Goal: Task Accomplishment & Management: Complete application form

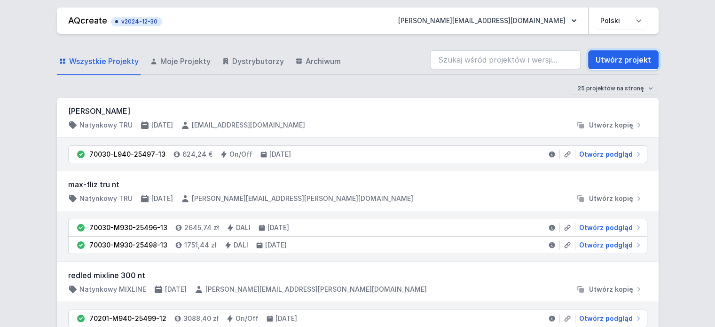
drag, startPoint x: 616, startPoint y: 64, endPoint x: 350, endPoint y: 114, distance: 271.5
click at [616, 64] on link "Utwórz projekt" at bounding box center [623, 59] width 70 height 19
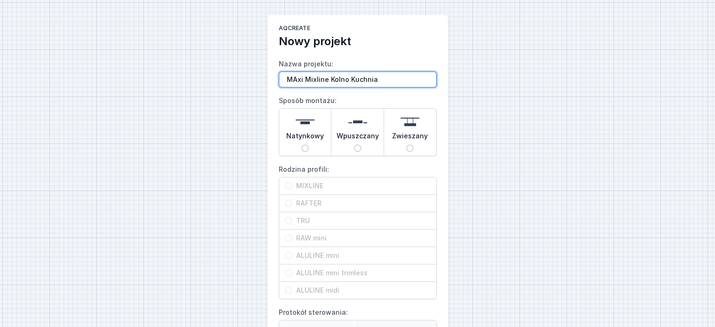
type input "MAxi Mixline Kolno Kuchnia"
click at [316, 130] on div "Natynkowy" at bounding box center [305, 132] width 52 height 47
click at [309, 144] on input "Natynkowy" at bounding box center [305, 148] width 8 height 8
radio input "true"
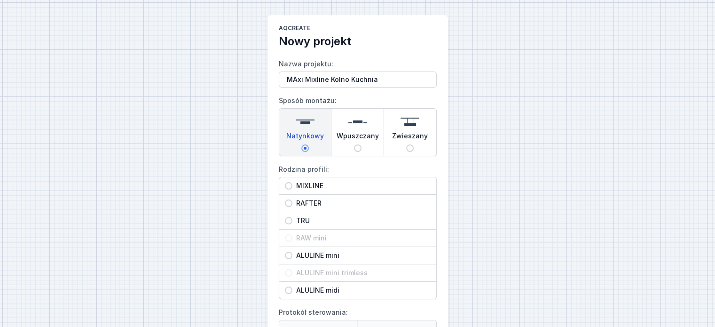
click at [302, 186] on span "MIXLINE" at bounding box center [361, 185] width 138 height 9
click at [292, 186] on input "MIXLINE" at bounding box center [289, 186] width 8 height 8
radio input "true"
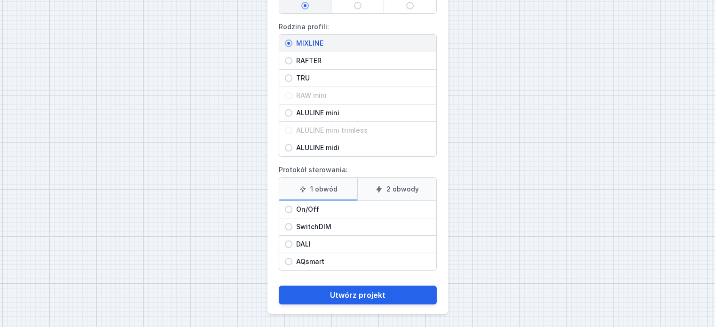
click at [312, 208] on span "On/Off" at bounding box center [361, 208] width 138 height 9
click at [292, 208] on input "On/Off" at bounding box center [289, 209] width 8 height 8
radio input "true"
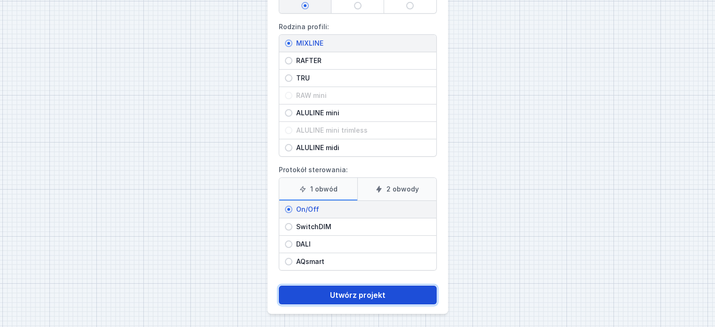
click at [355, 292] on button "Utwórz projekt" at bounding box center [358, 294] width 158 height 19
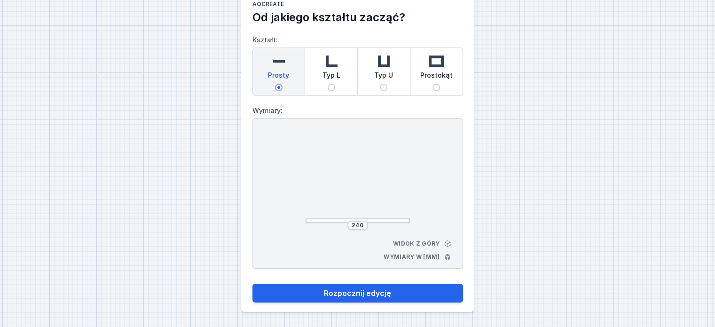
scroll to position [23, 0]
click at [434, 84] on input "Prostokąt" at bounding box center [436, 88] width 8 height 8
radio input "true"
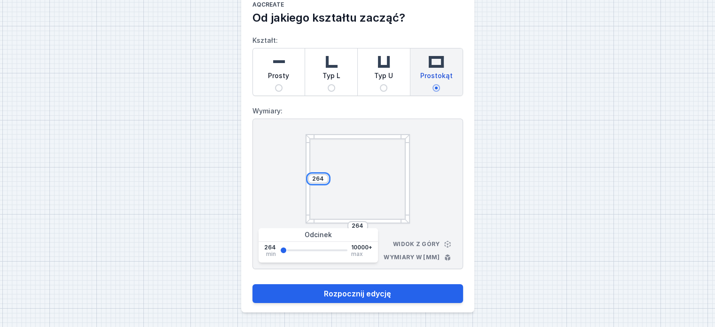
click at [323, 178] on input "264" at bounding box center [318, 179] width 15 height 8
type input "2"
type input "790"
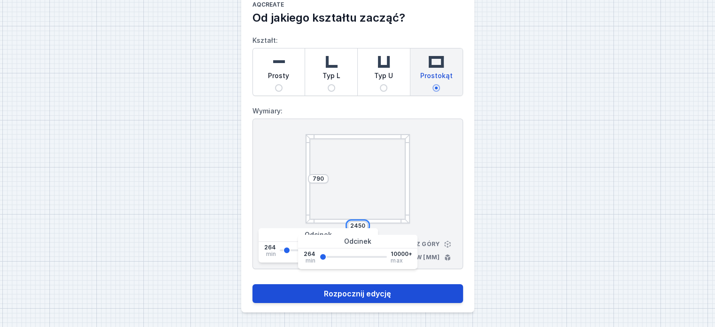
type input "2450"
click at [342, 295] on button "Rozpocznij edycję" at bounding box center [357, 293] width 210 height 19
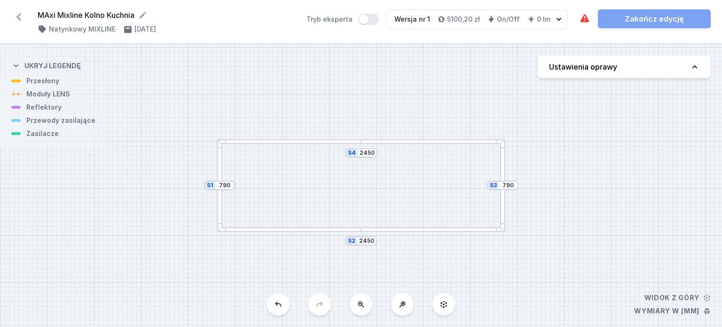
click at [593, 80] on div "S4 2450 S3 790 S2 2450 S1 790" at bounding box center [361, 185] width 722 height 282
click at [605, 75] on button "Ustawienia oprawy" at bounding box center [623, 66] width 173 height 23
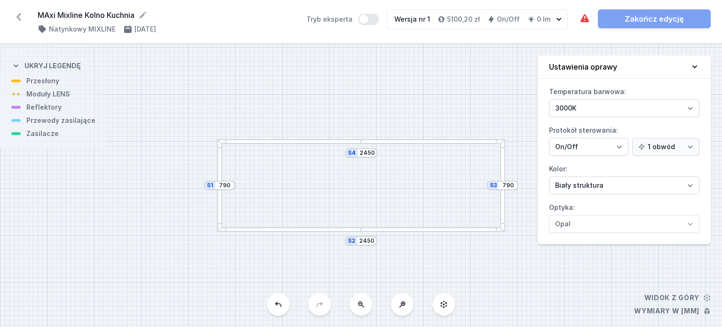
click at [693, 65] on icon at bounding box center [694, 66] width 9 height 9
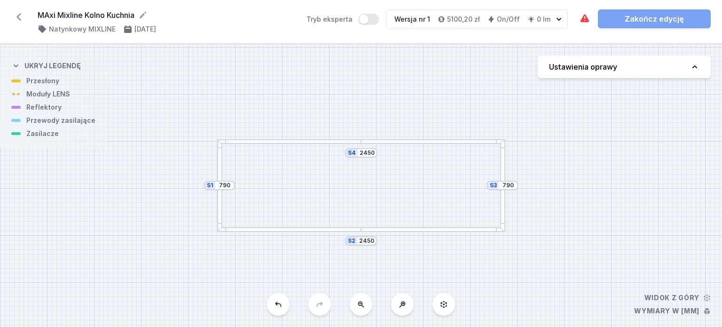
click at [218, 178] on div at bounding box center [219, 185] width 5 height 93
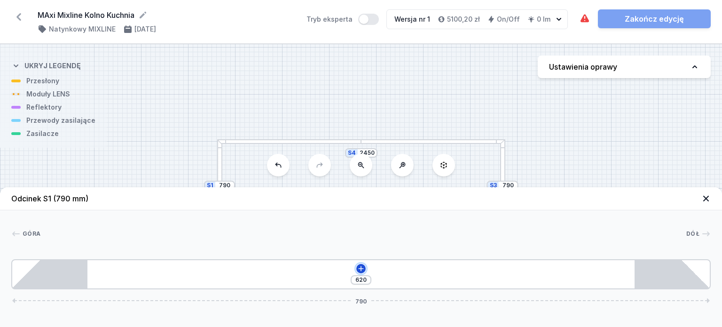
click at [361, 267] on icon at bounding box center [361, 268] width 8 height 8
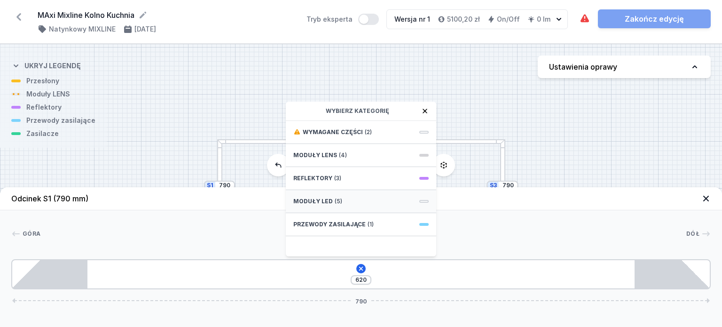
click at [325, 198] on span "Moduły LED" at bounding box center [312, 201] width 39 height 8
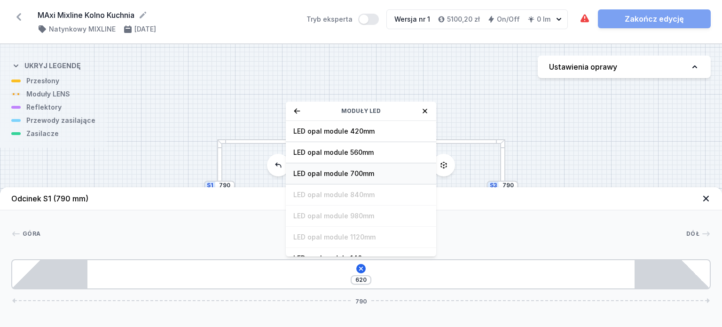
scroll to position [54, 0]
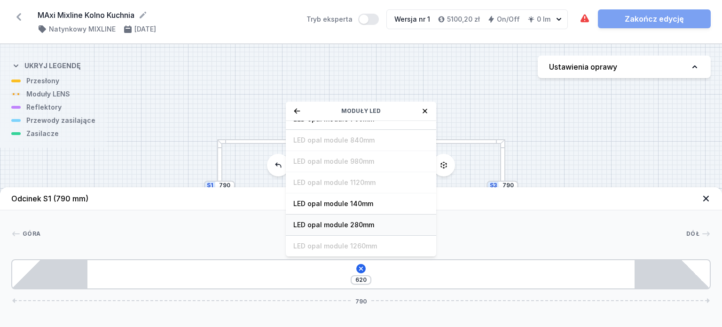
click at [351, 226] on span "LED opal module 280mm" at bounding box center [360, 224] width 135 height 9
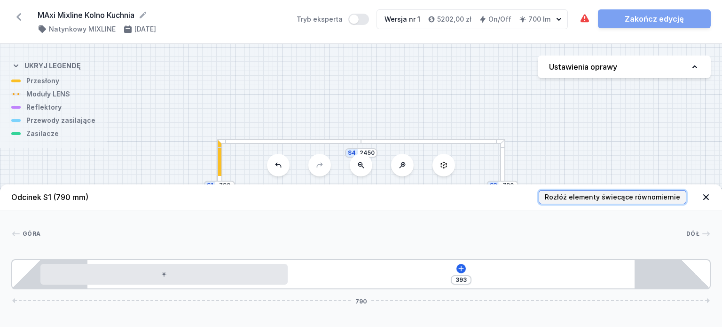
click at [603, 196] on span "Rozłóż elementy świecące równomiernie" at bounding box center [611, 196] width 135 height 9
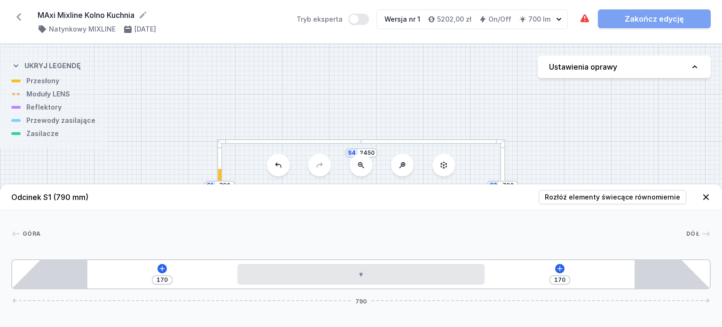
click at [502, 171] on div at bounding box center [502, 185] width 5 height 93
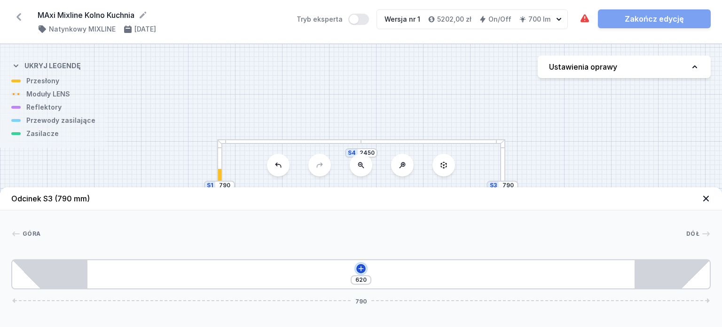
click at [360, 269] on icon at bounding box center [361, 268] width 8 height 8
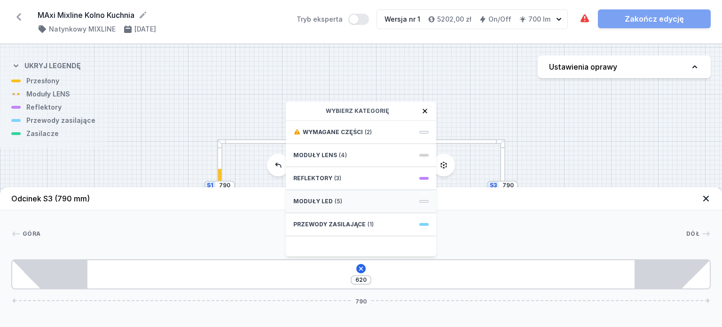
click at [353, 204] on div "Moduły LED (5)" at bounding box center [361, 201] width 150 height 23
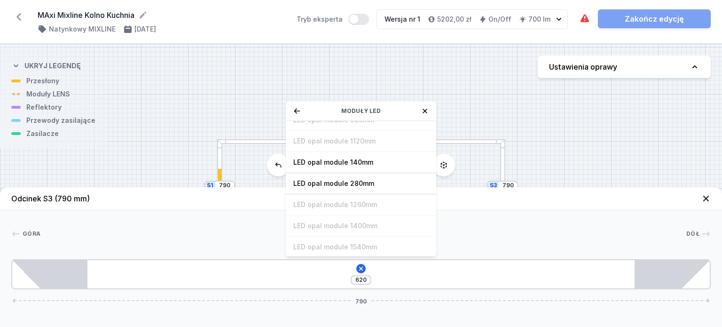
scroll to position [117, 0]
click at [359, 161] on span "LED opal module 280mm" at bounding box center [360, 161] width 135 height 9
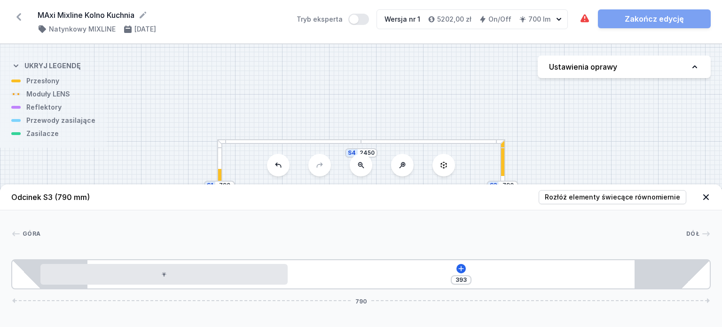
click at [359, 161] on button at bounding box center [361, 165] width 23 height 23
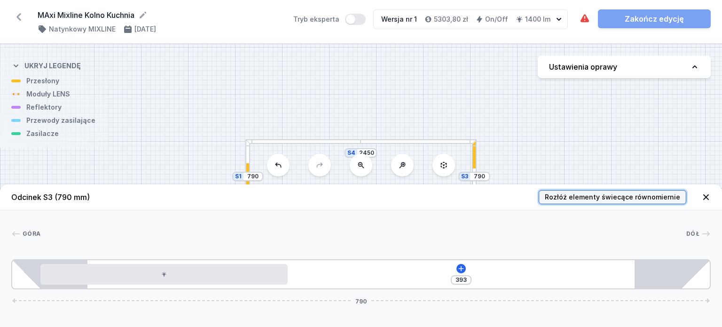
click at [630, 198] on span "Rozłóż elementy świecące równomiernie" at bounding box center [611, 196] width 135 height 9
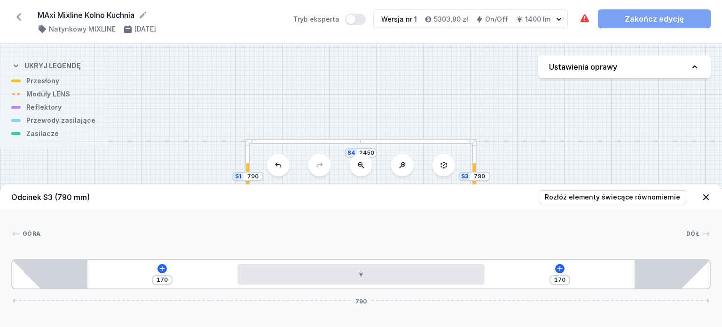
click at [418, 142] on div at bounding box center [417, 141] width 115 height 5
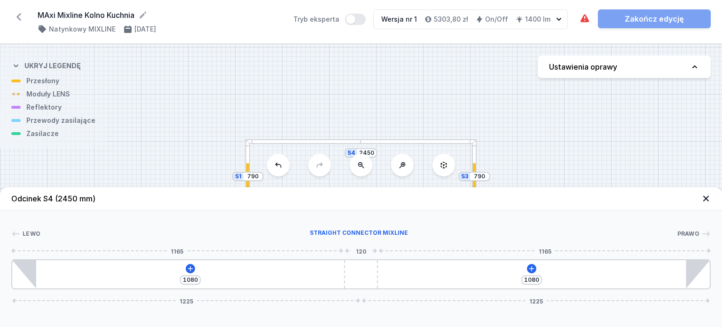
type input "1053"
type input "1107"
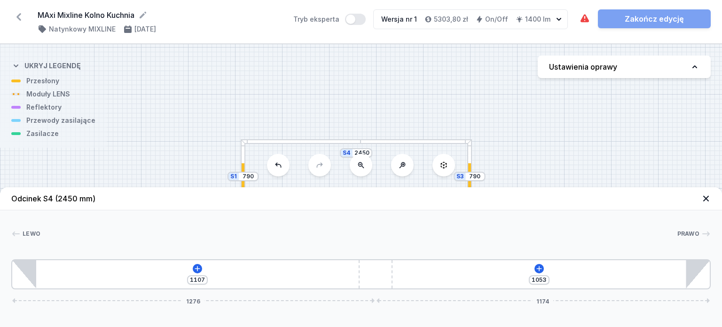
type input "1029"
type input "1131"
type input "998"
type input "572"
type input "966"
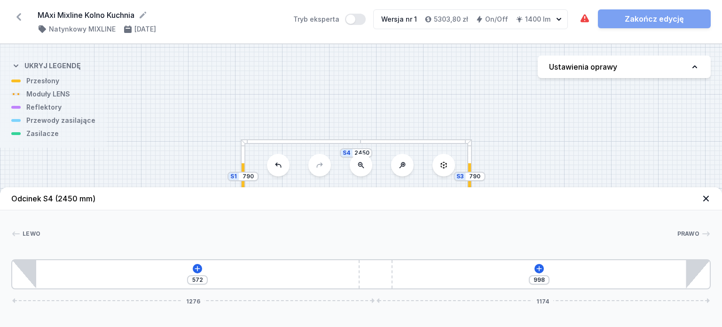
type input "604"
type input "934"
type input "636"
type input "912"
type input "658"
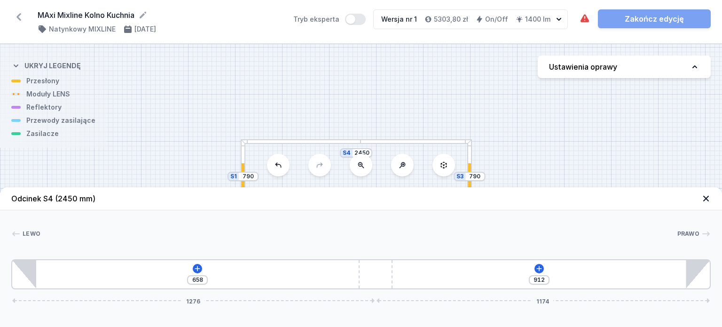
type input "900"
type input "670"
type input "883"
type input "687"
type input "870"
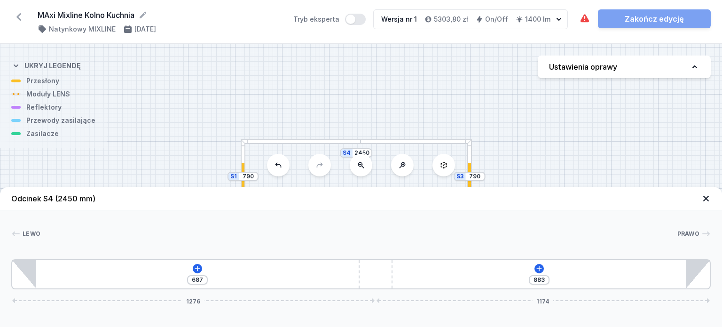
type input "700"
type input "860"
type input "710"
type input "855"
type input "715"
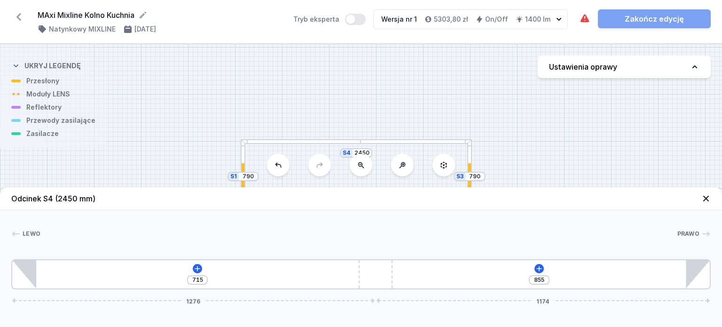
type input "849"
type input "721"
type input "844"
type input "726"
type input "843"
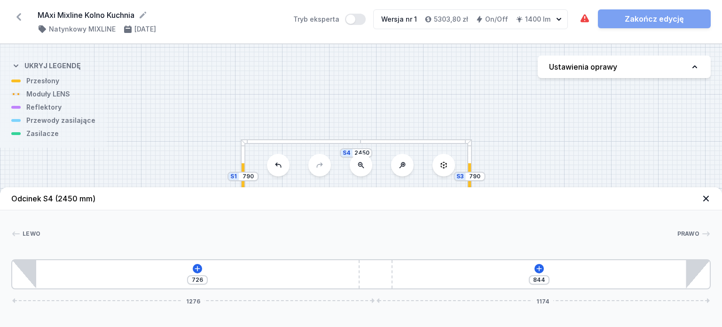
type input "727"
type input "839"
type input "731"
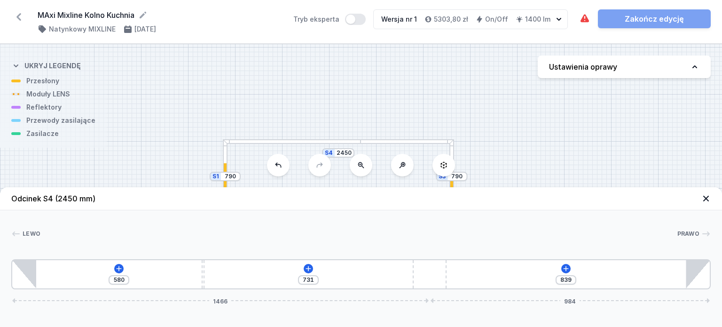
type input "836"
type input "734"
type input "835"
type input "735"
type input "833"
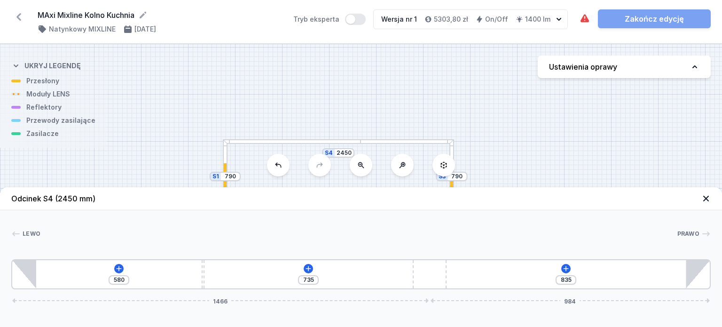
type input "737"
type input "831"
type input "739"
type input "830"
type input "740"
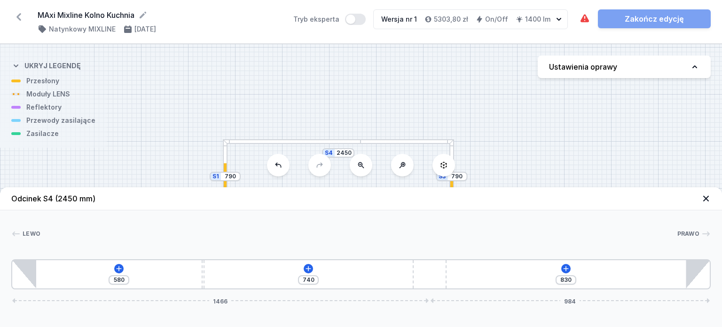
type input "825"
type input "745"
type input "820"
type input "750"
type input "807"
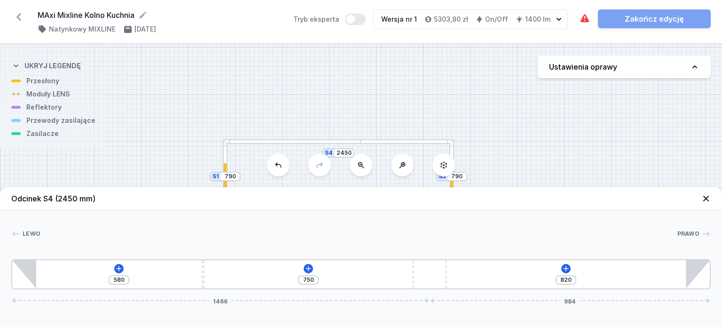
type input "763"
type input "802"
type input "768"
type input "798"
type input "772"
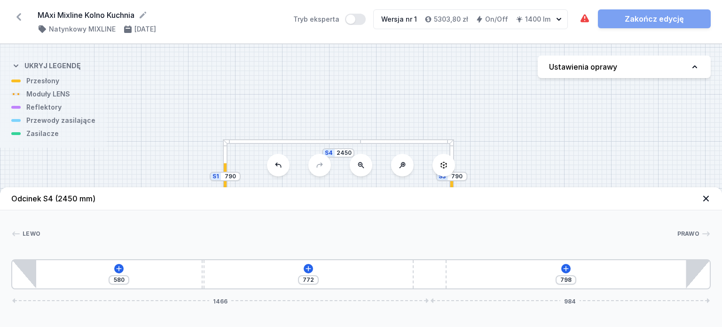
type input "794"
type input "776"
type input "793"
drag, startPoint x: 358, startPoint y: 274, endPoint x: 470, endPoint y: 277, distance: 111.4
click at [470, 277] on div "580 777 793 1512 938" at bounding box center [360, 274] width 699 height 30
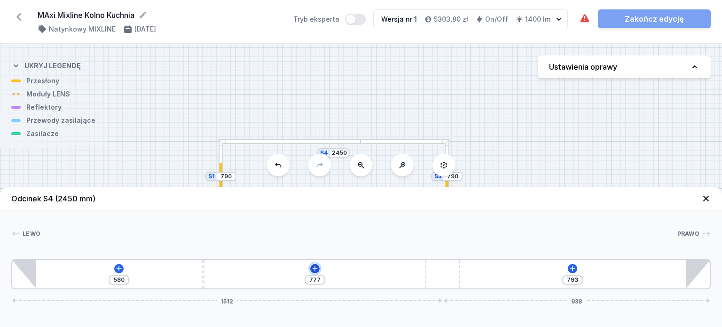
click at [314, 270] on icon at bounding box center [315, 268] width 8 height 8
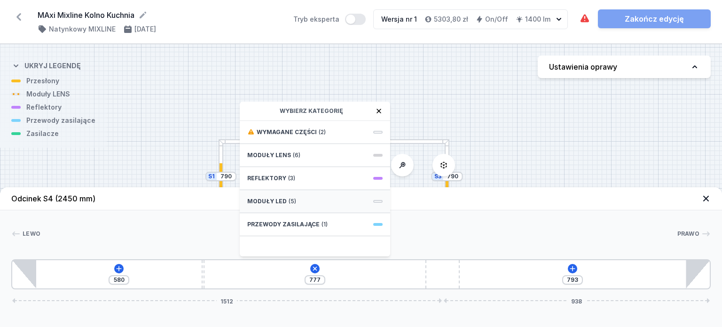
click at [312, 202] on div "Moduły LED (5)" at bounding box center [315, 201] width 150 height 23
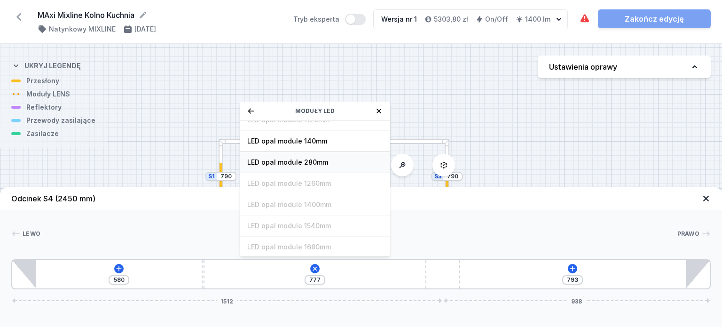
click at [319, 163] on span "LED opal module 280mm" at bounding box center [314, 161] width 135 height 9
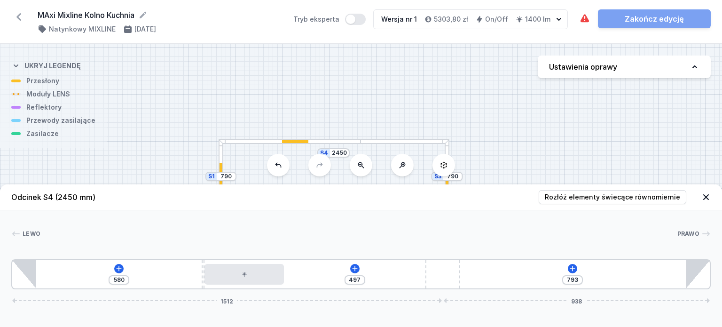
click at [319, 163] on div "S4 2450 S3 790 S2 2450 S1 790" at bounding box center [361, 185] width 722 height 282
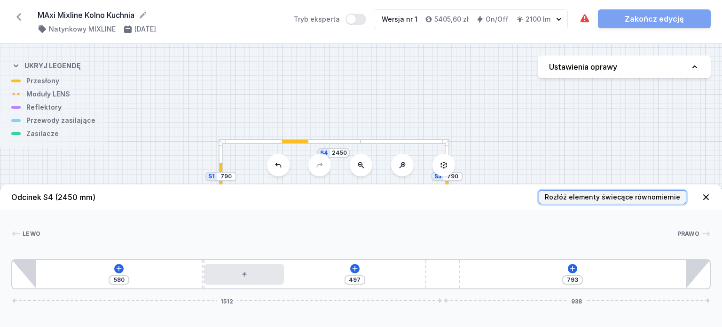
click at [576, 197] on span "Rozłóż elementy świecące równomiernie" at bounding box center [611, 196] width 135 height 9
type input "87"
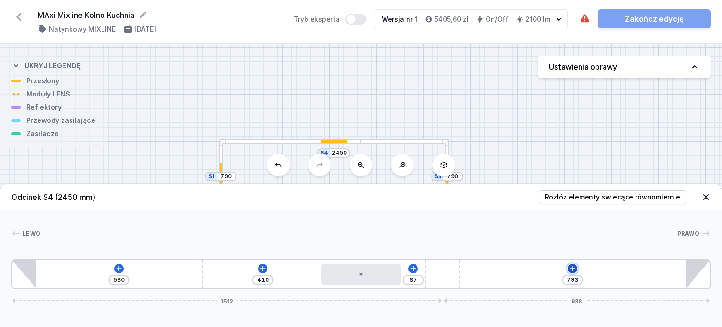
click at [573, 266] on icon at bounding box center [572, 268] width 8 height 8
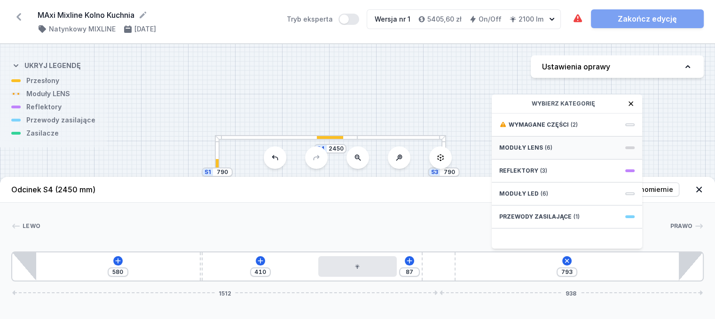
click at [569, 157] on div "Moduły LENS (6)" at bounding box center [566, 148] width 150 height 23
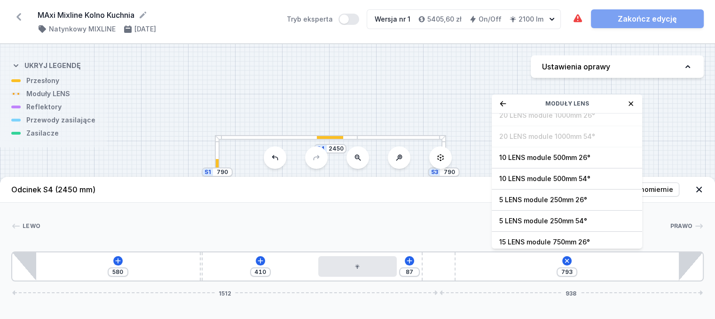
scroll to position [30, 0]
click at [568, 183] on span "10 LENS module 500mm 54°" at bounding box center [566, 178] width 135 height 9
type input "293"
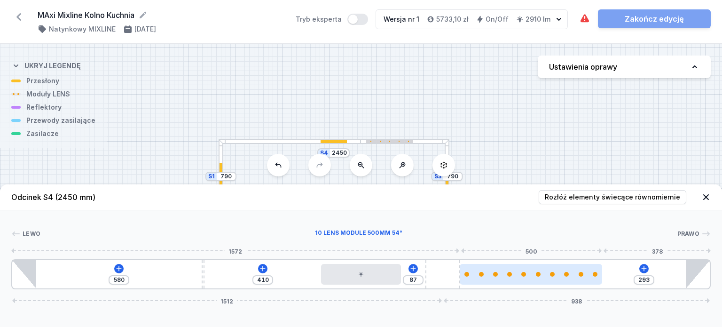
click at [528, 278] on div at bounding box center [530, 274] width 142 height 21
select select "2668"
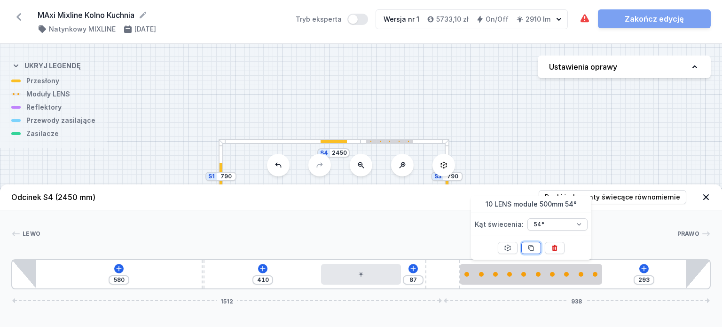
click at [529, 245] on icon at bounding box center [530, 247] width 5 height 5
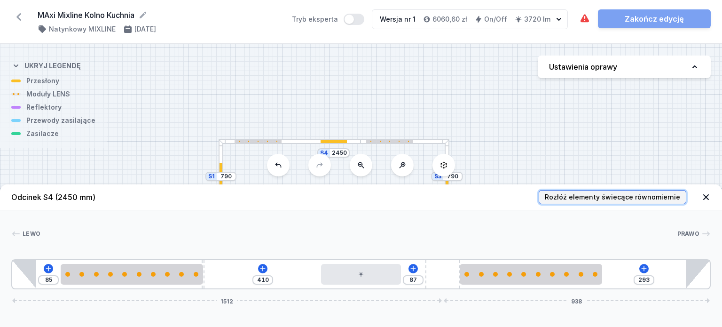
click at [615, 200] on span "Rozłóż elementy świecące równomiernie" at bounding box center [611, 196] width 135 height 9
type input "206"
type input "86"
type input "293"
type input "208"
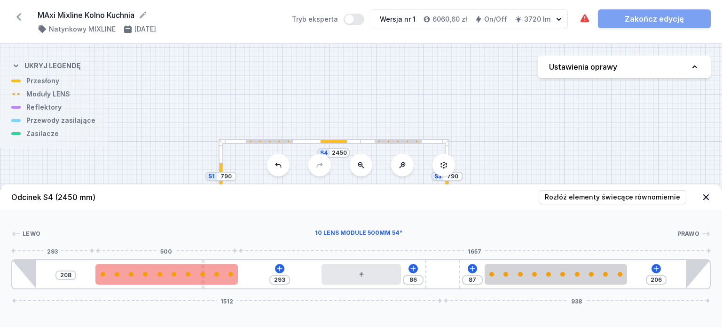
click at [173, 275] on div at bounding box center [173, 274] width 5 height 5
select select "2668"
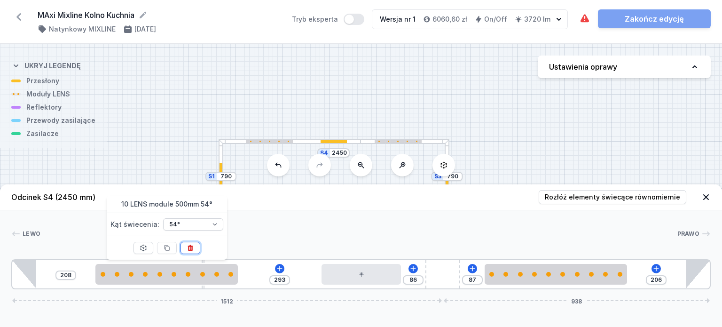
click at [192, 250] on icon at bounding box center [191, 248] width 8 height 8
type input "411"
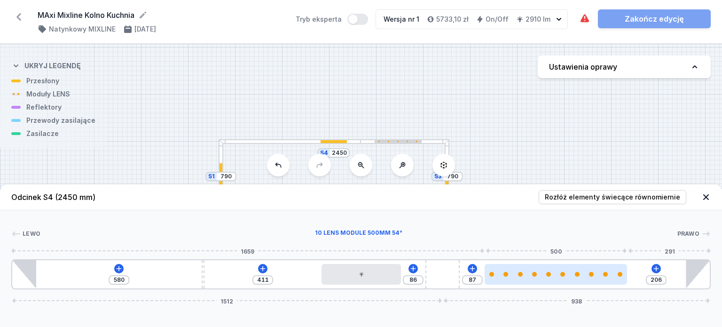
click at [562, 278] on div at bounding box center [555, 274] width 142 height 21
select select "2668"
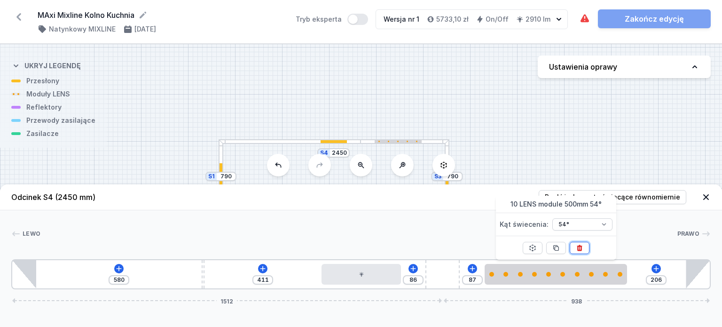
click at [580, 246] on icon at bounding box center [578, 247] width 5 height 6
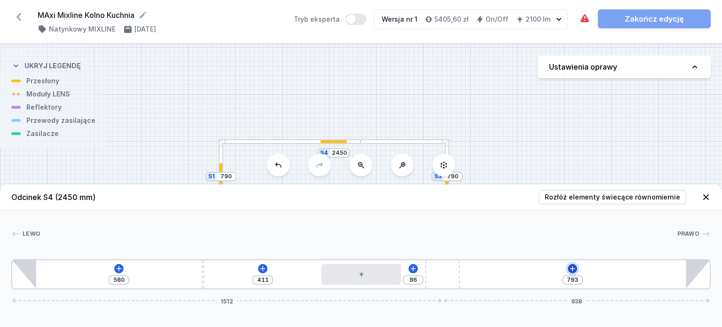
click at [571, 271] on icon at bounding box center [572, 268] width 8 height 8
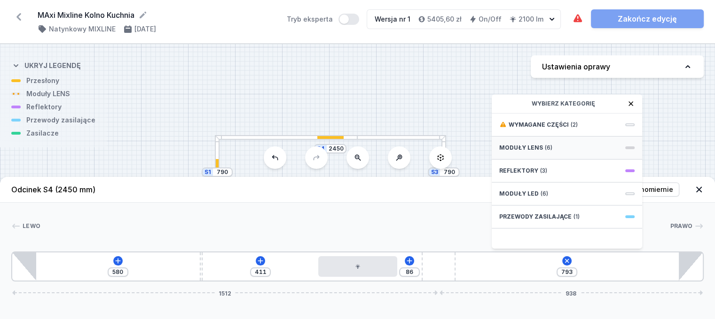
click at [579, 156] on div "Moduły LENS (6)" at bounding box center [566, 148] width 150 height 23
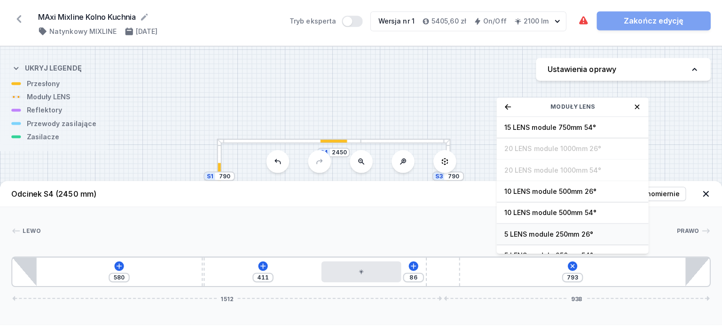
scroll to position [33, 0]
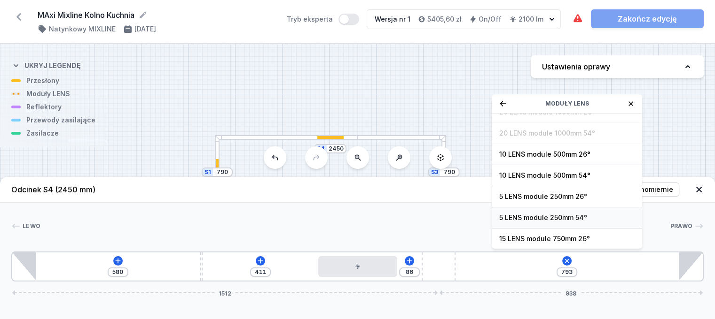
click at [551, 223] on span "5 LENS module 250mm 54°" at bounding box center [566, 217] width 135 height 9
type input "543"
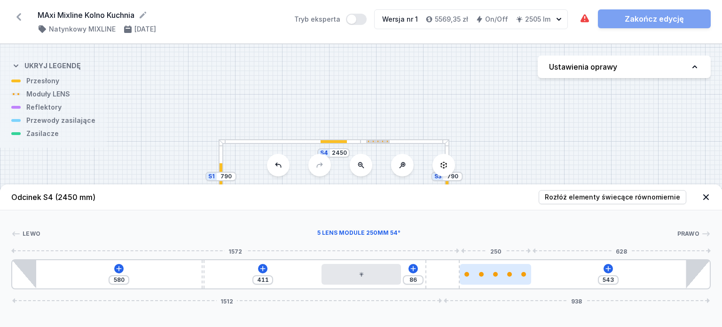
click at [496, 271] on div at bounding box center [494, 274] width 71 height 21
select select "1516"
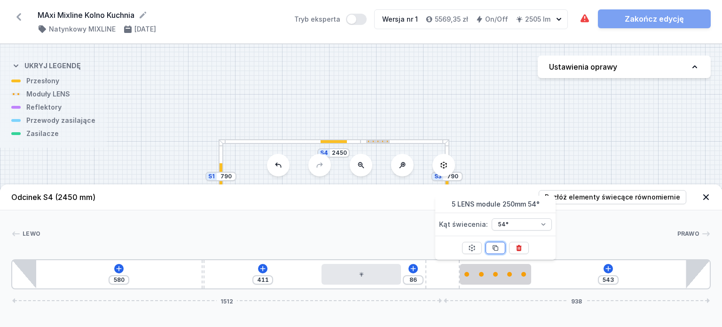
click at [495, 248] on icon at bounding box center [495, 248] width 8 height 8
type input "293"
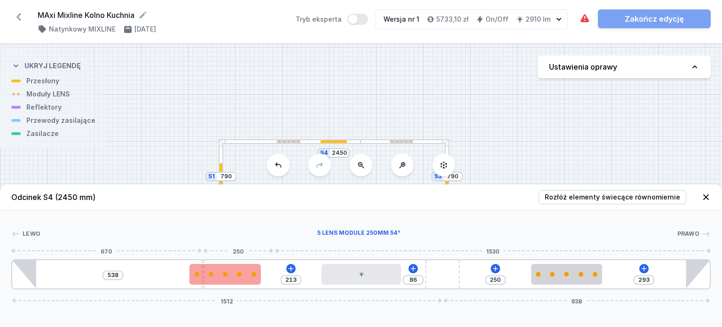
type input "258"
type input "493"
type input "277"
type input "474"
type input "283"
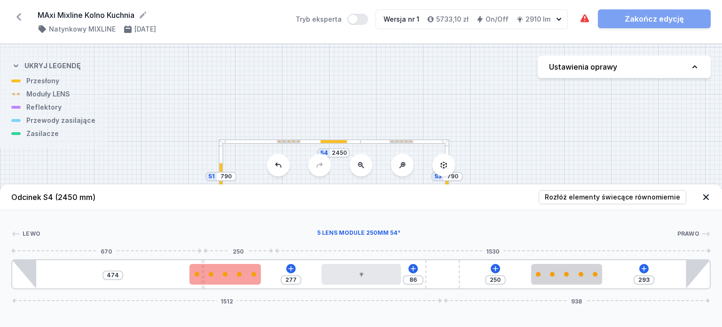
type input "468"
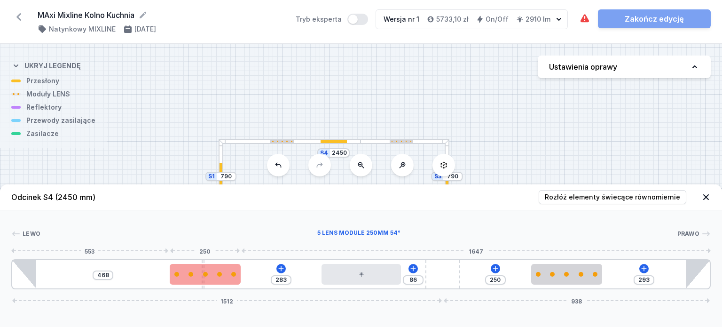
drag, startPoint x: 496, startPoint y: 274, endPoint x: 201, endPoint y: 280, distance: 295.1
click at [201, 280] on div at bounding box center [205, 274] width 71 height 21
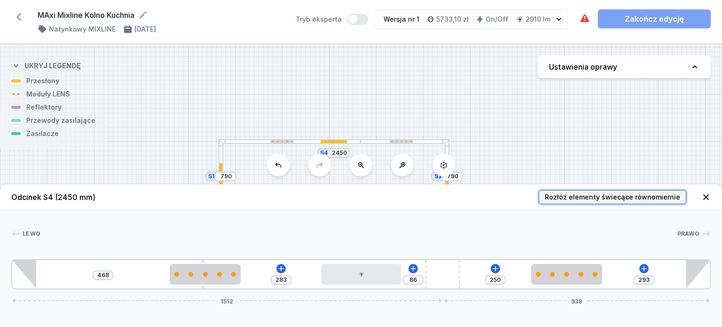
click at [569, 197] on span "Rozłóż elementy świecące równomiernie" at bounding box center [611, 196] width 135 height 9
type input "331"
type input "411"
type input "333"
type input "212"
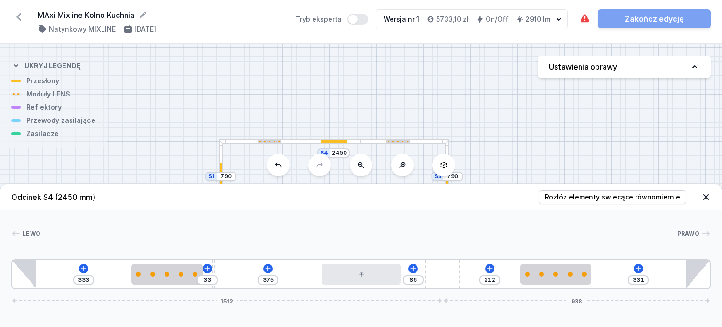
type input "372"
type input "36"
type input "369"
type input "39"
type input "367"
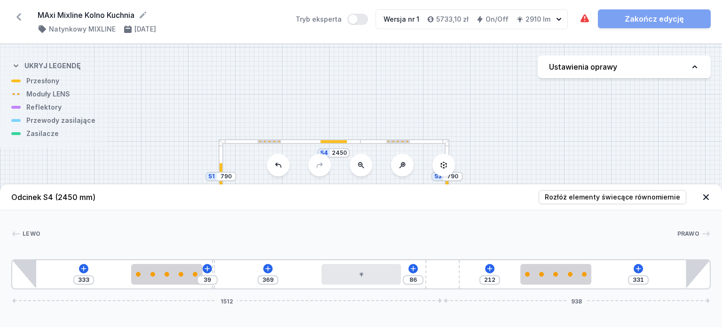
type input "41"
type input "366"
type input "42"
type input "364"
type input "44"
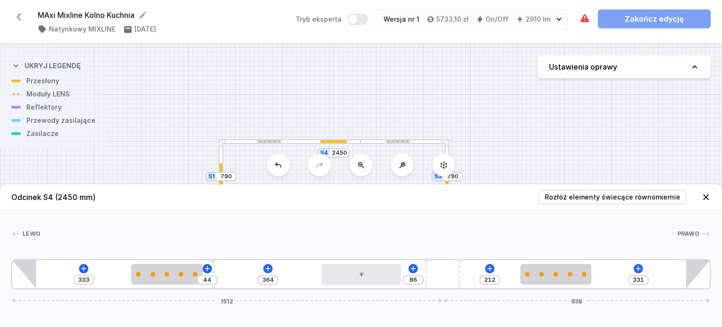
type input "362"
type input "46"
type input "358"
type input "50"
type input "356"
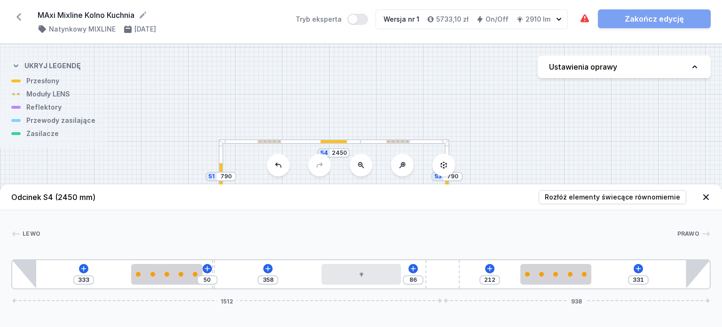
type input "52"
type input "362"
type input "46"
type input "371"
type input "37"
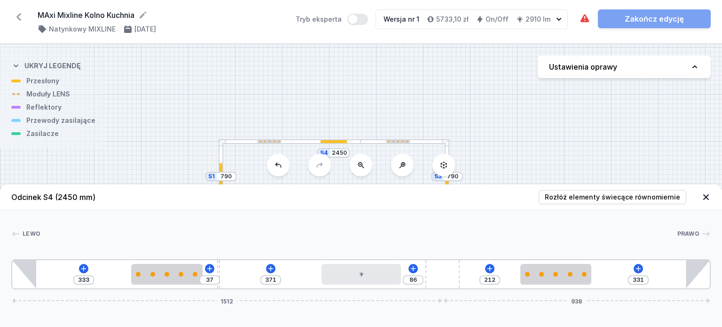
type input "375"
type input "33"
type input "380"
type input "28"
type input "382"
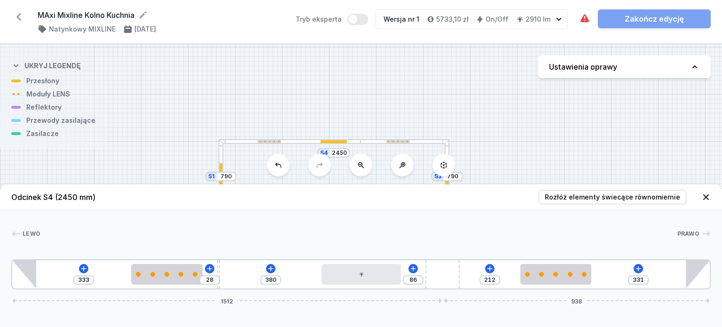
type input "26"
type input "383"
type input "25"
click at [206, 261] on div "333 25 383 86 212 331 1512 938" at bounding box center [360, 274] width 699 height 30
click at [705, 196] on icon at bounding box center [706, 197] width 6 height 6
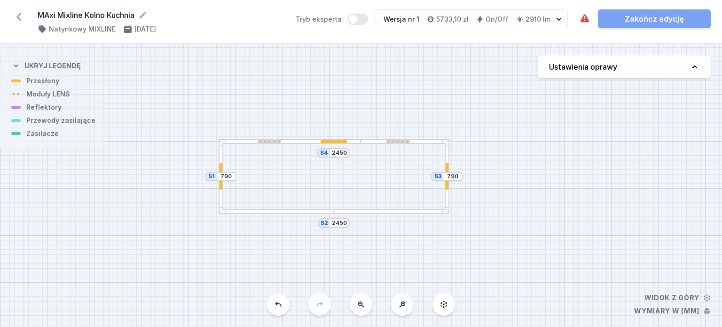
click at [393, 211] on div at bounding box center [391, 211] width 115 height 5
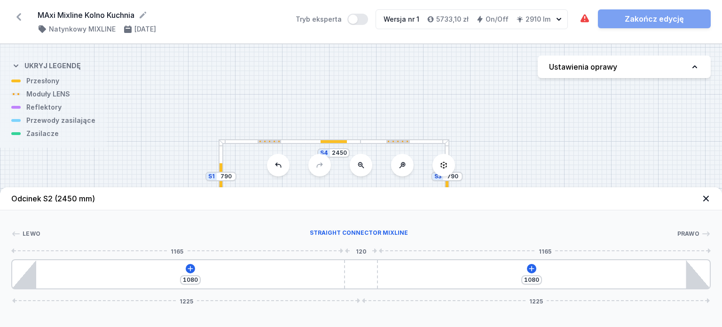
type input "1010"
type input "1150"
type input "1013"
type input "1147"
type input "1024"
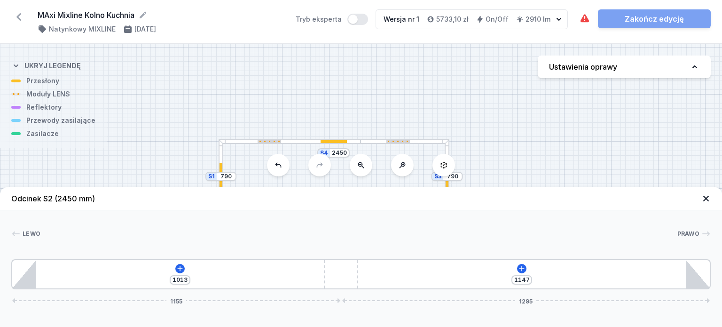
type input "1136"
type input "1050"
type input "1110"
type input "1131"
type input "1029"
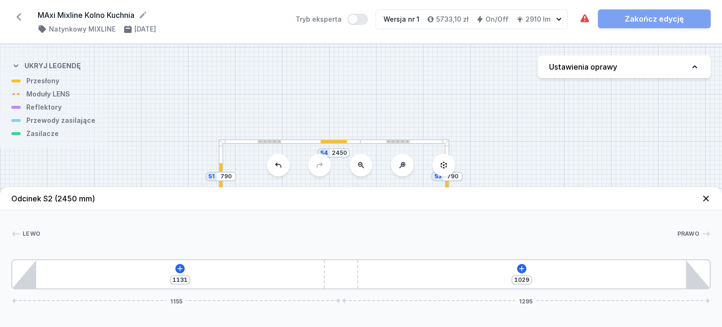
type input "575"
type input "992"
type input "615"
type input "952"
type input "636"
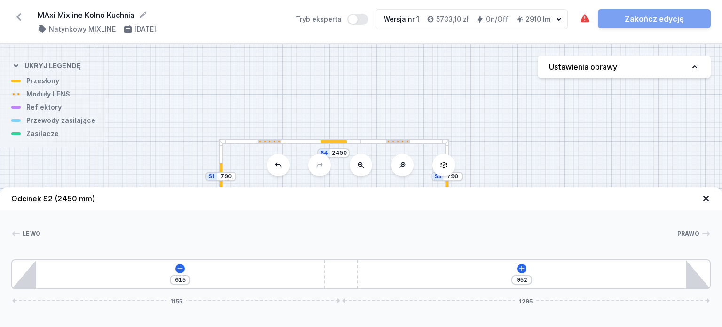
type input "931"
type input "649"
type input "918"
type input "652"
type input "915"
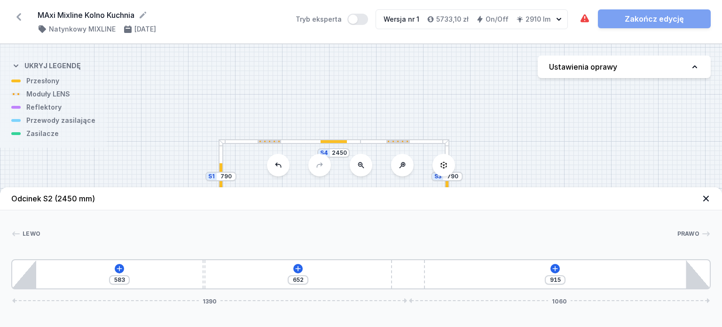
type input "649"
type input "918"
type input "647"
type input "920"
drag, startPoint x: 356, startPoint y: 269, endPoint x: 430, endPoint y: 280, distance: 74.9
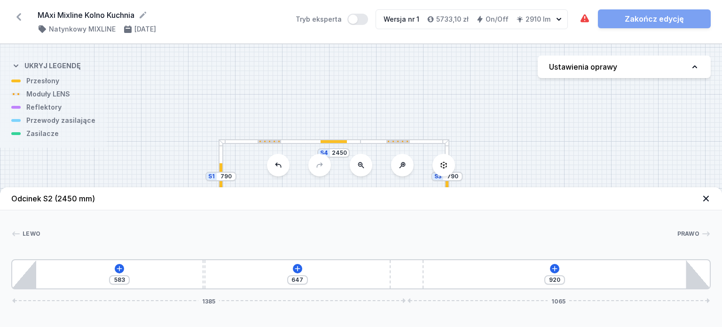
click at [430, 280] on div "583 647 920 1385 1065" at bounding box center [360, 274] width 699 height 30
click at [295, 269] on icon at bounding box center [298, 268] width 8 height 8
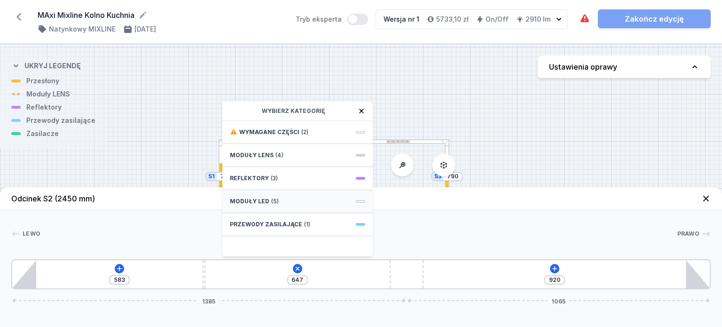
click at [300, 202] on div "Moduły LED (5)" at bounding box center [297, 201] width 150 height 23
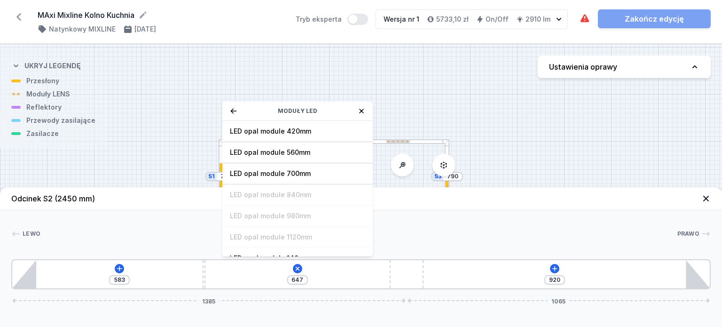
scroll to position [117, 0]
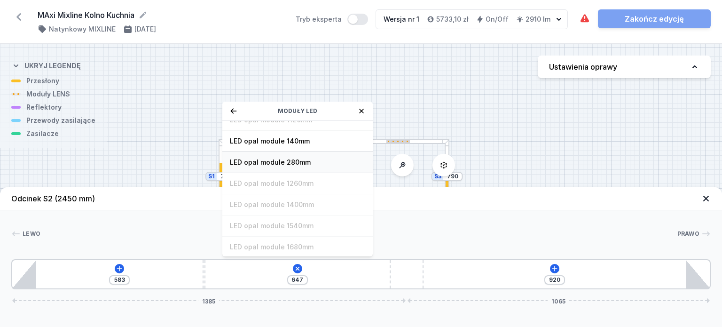
click at [311, 159] on span "LED opal module 280mm" at bounding box center [297, 161] width 135 height 9
type input "367"
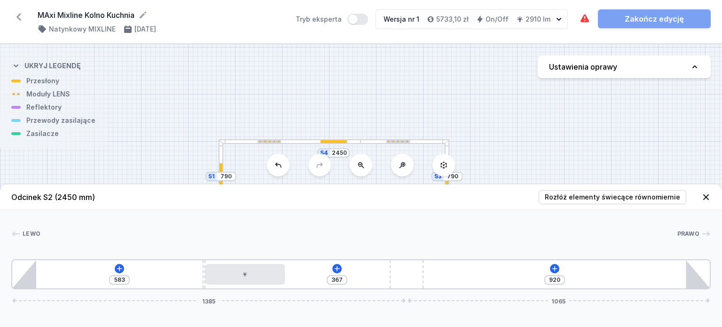
click at [311, 159] on div "S4 2450 S3 790 S2 2450 S1 790" at bounding box center [361, 185] width 722 height 282
click at [553, 266] on icon at bounding box center [555, 268] width 8 height 8
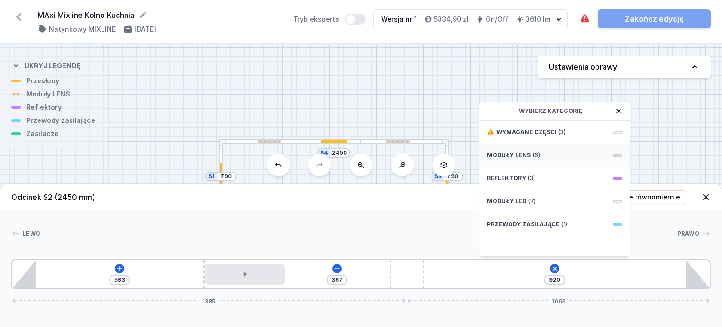
click at [561, 160] on div "Moduły LENS (6)" at bounding box center [554, 155] width 150 height 23
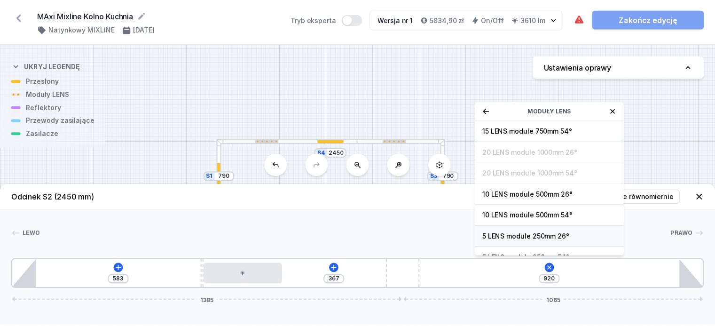
scroll to position [31, 0]
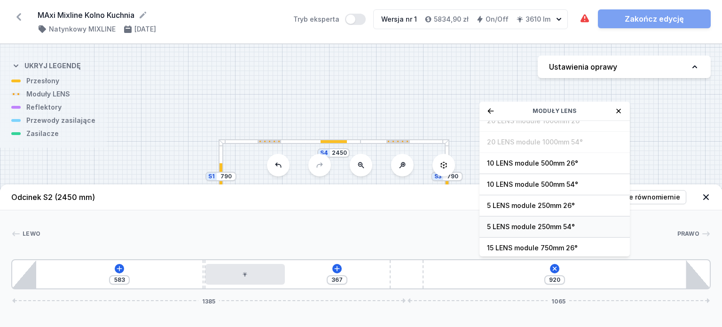
click at [550, 228] on span "5 LENS module 250mm 54°" at bounding box center [554, 226] width 135 height 9
type input "670"
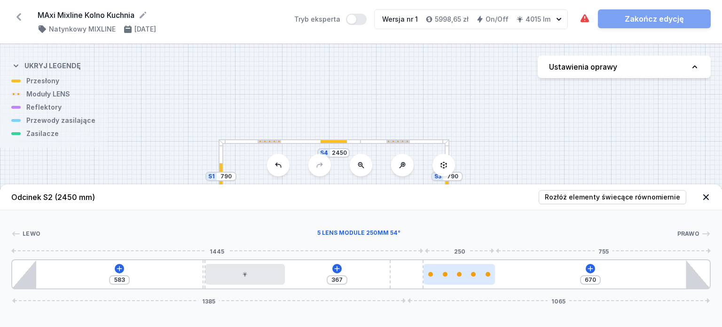
click at [460, 273] on div at bounding box center [459, 274] width 5 height 5
select select "1516"
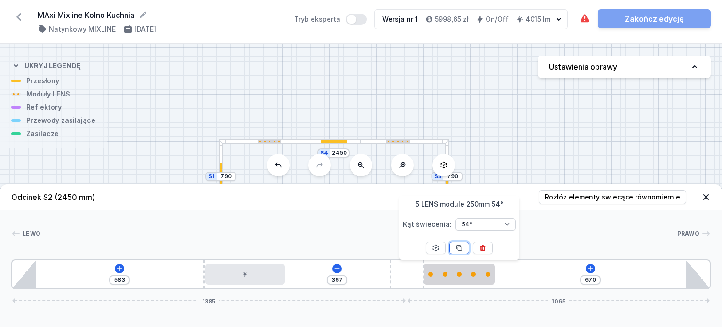
click at [459, 245] on icon at bounding box center [459, 247] width 5 height 5
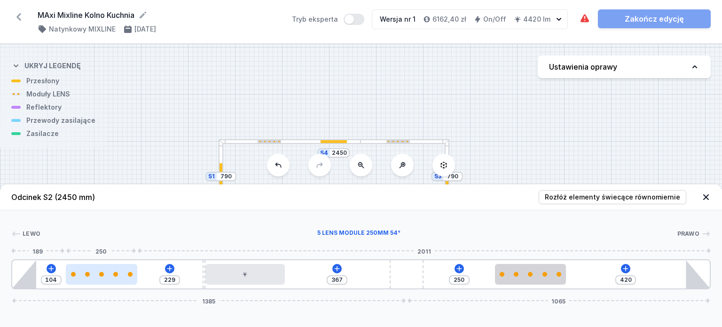
drag, startPoint x: 468, startPoint y: 278, endPoint x: 103, endPoint y: 264, distance: 365.7
click at [103, 264] on div at bounding box center [101, 274] width 71 height 21
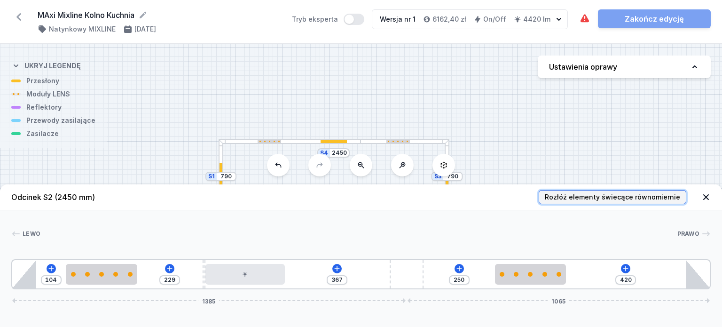
click at [573, 193] on span "Rozłóż elementy świecące równomiernie" at bounding box center [611, 196] width 135 height 9
type input "331"
type input "333"
type input "339"
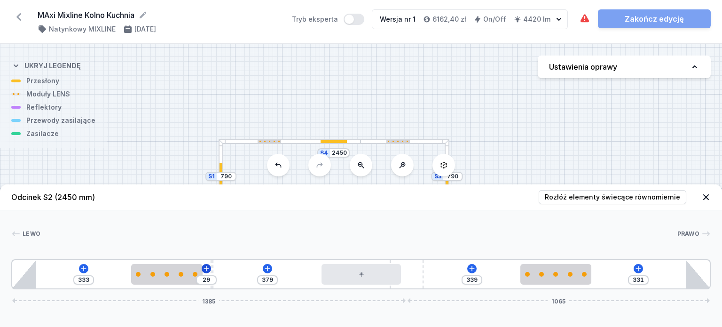
type input "376"
type input "32"
type input "374"
type input "34"
type input "372"
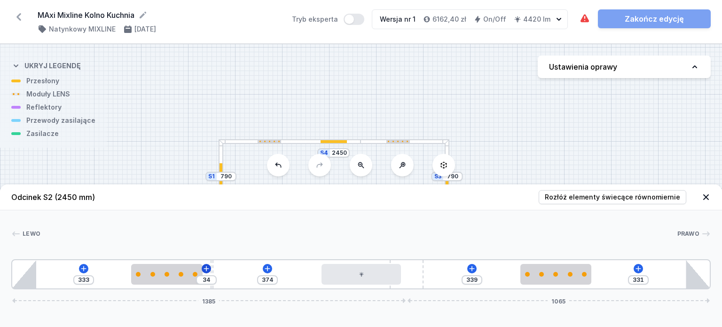
type input "36"
drag, startPoint x: 204, startPoint y: 265, endPoint x: 210, endPoint y: 264, distance: 6.1
click at [12, 274] on div "36" at bounding box center [12, 274] width 0 height 0
click at [638, 268] on icon at bounding box center [638, 267] width 5 height 5
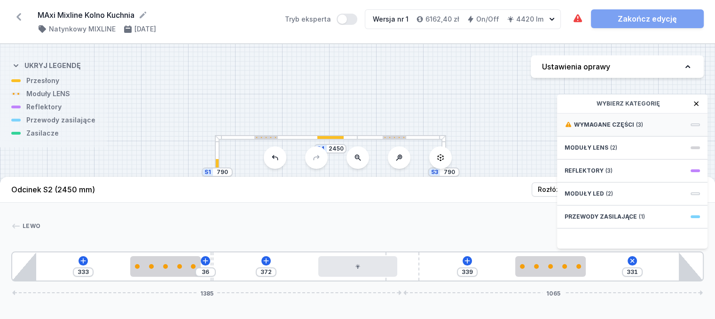
click at [643, 132] on div "Wymagane części (3)" at bounding box center [632, 125] width 150 height 23
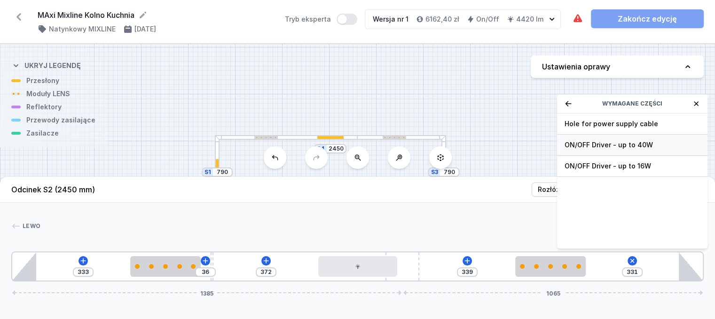
click at [631, 150] on span "ON/OFF Driver - up to 40W" at bounding box center [631, 144] width 135 height 9
type input "31"
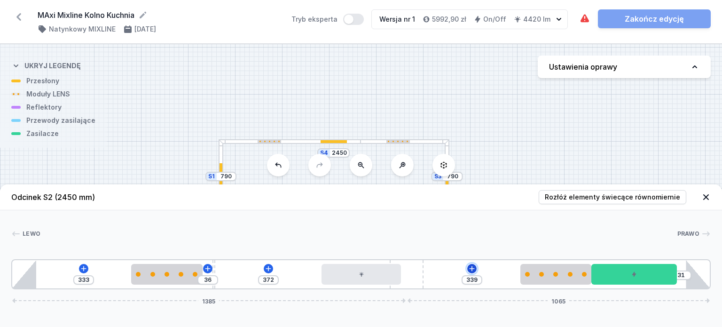
click at [468, 267] on icon at bounding box center [472, 268] width 8 height 8
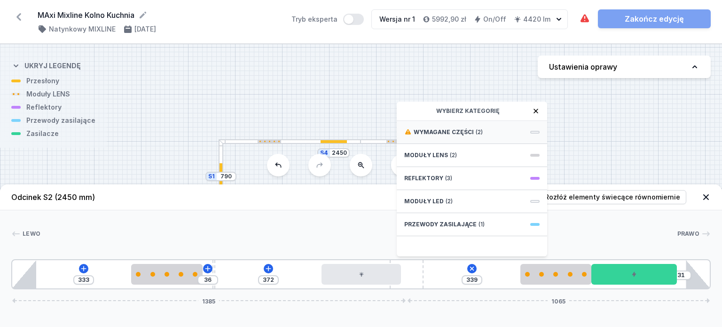
click at [500, 135] on div "Wymagane części (2)" at bounding box center [472, 132] width 150 height 23
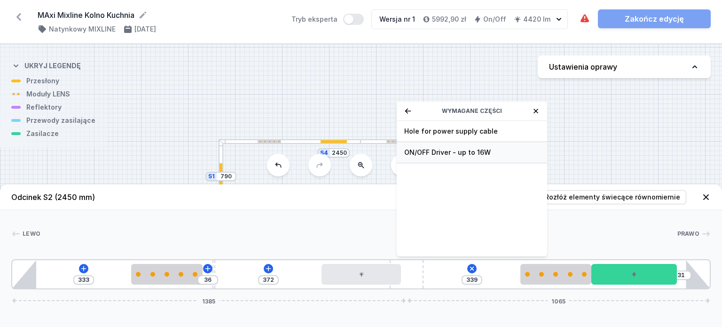
click at [485, 149] on span "ON/OFF Driver - up to 16W" at bounding box center [471, 152] width 135 height 9
type input "39"
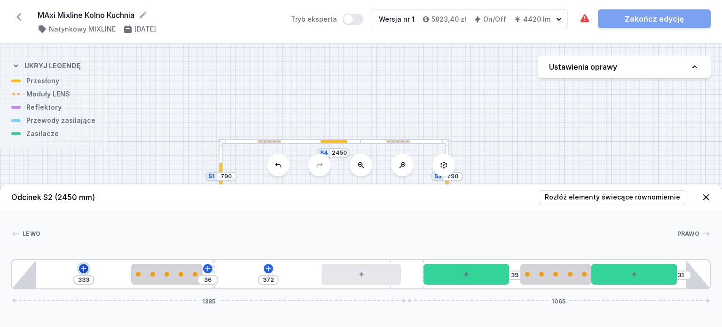
click at [83, 266] on icon at bounding box center [84, 268] width 8 height 8
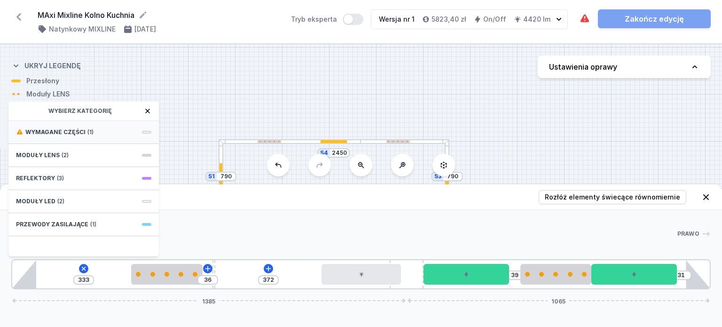
click at [93, 136] on div "Wymagane części (1)" at bounding box center [83, 132] width 150 height 23
click at [78, 129] on span "Hole for power supply cable" at bounding box center [83, 130] width 135 height 9
type input "253"
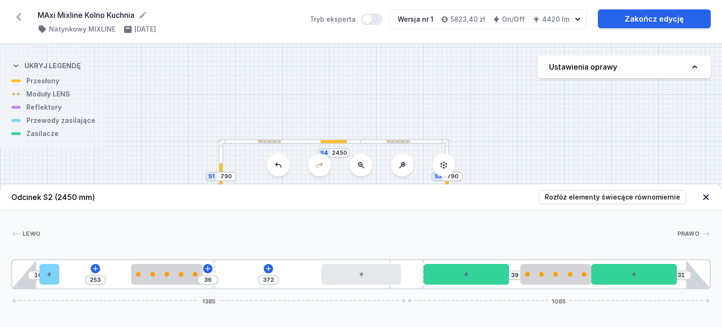
click at [706, 197] on icon at bounding box center [706, 197] width 6 height 6
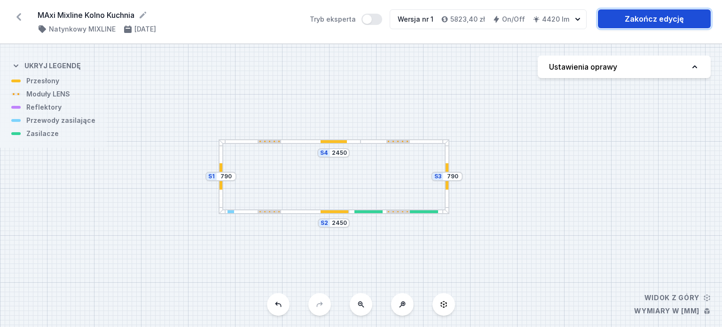
click at [654, 16] on link "Zakończ edycję" at bounding box center [654, 18] width 113 height 19
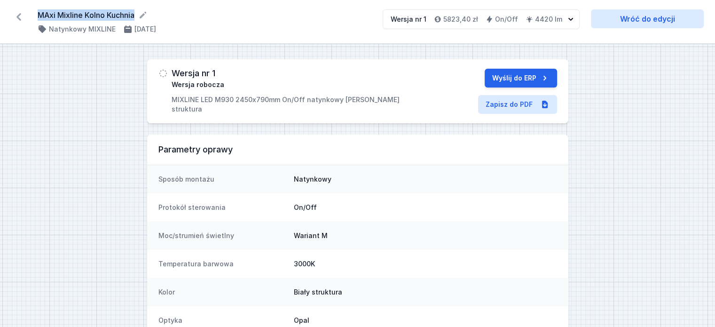
drag, startPoint x: 38, startPoint y: 14, endPoint x: 137, endPoint y: 13, distance: 99.6
click at [137, 13] on form "MAxi Mixline Kolno Kuchnia" at bounding box center [205, 14] width 334 height 11
copy form "MAxi Mixline Kolno Kuchnia"
click at [500, 79] on button "Wyślij do ERP" at bounding box center [520, 78] width 72 height 19
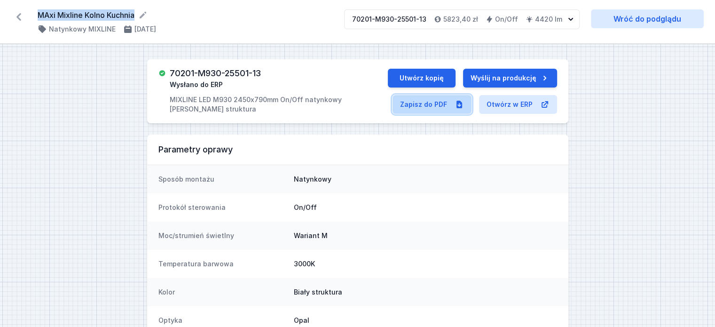
click at [450, 105] on link "Zapisz do PDF" at bounding box center [431, 104] width 79 height 19
click at [19, 16] on icon at bounding box center [18, 17] width 5 height 8
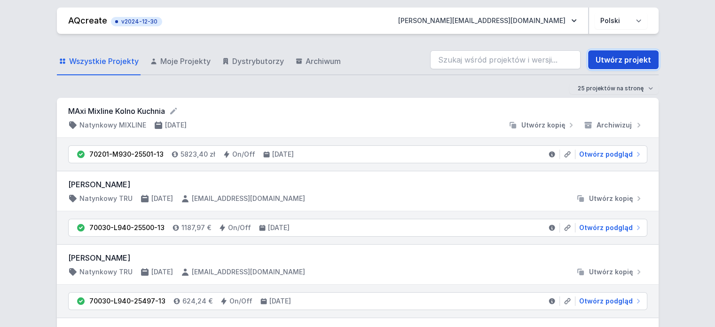
click at [611, 55] on link "Utwórz projekt" at bounding box center [623, 59] width 70 height 19
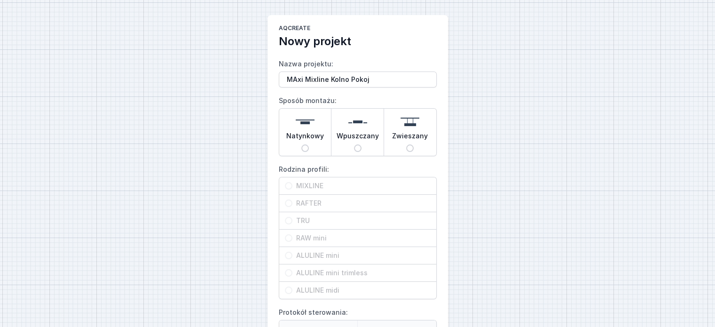
type input "MAxi Mixline Kolno Pokoj"
click at [316, 132] on span "Natynkowy" at bounding box center [305, 137] width 38 height 13
click at [309, 144] on input "Natynkowy" at bounding box center [305, 148] width 8 height 8
radio input "true"
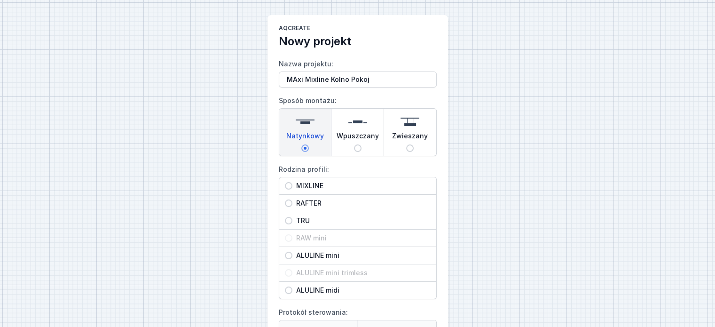
click at [315, 183] on span "MIXLINE" at bounding box center [361, 185] width 138 height 9
click at [292, 183] on input "MIXLINE" at bounding box center [289, 186] width 8 height 8
radio input "true"
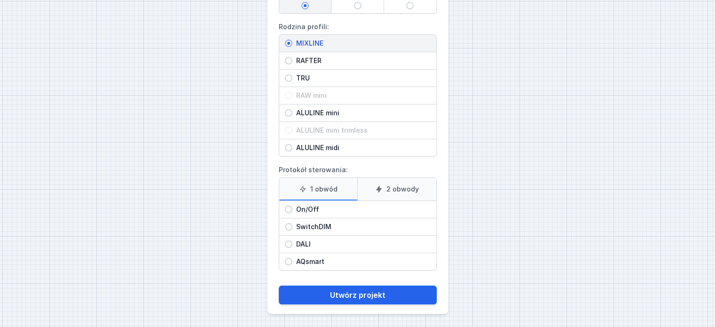
click at [385, 186] on label "2 obwody" at bounding box center [396, 189] width 79 height 23
click at [0, 0] on input "2 obwody" at bounding box center [0, 0] width 0 height 0
click at [310, 209] on span "On/Off" at bounding box center [361, 208] width 138 height 9
click at [292, 209] on input "On/Off" at bounding box center [289, 209] width 8 height 8
radio input "true"
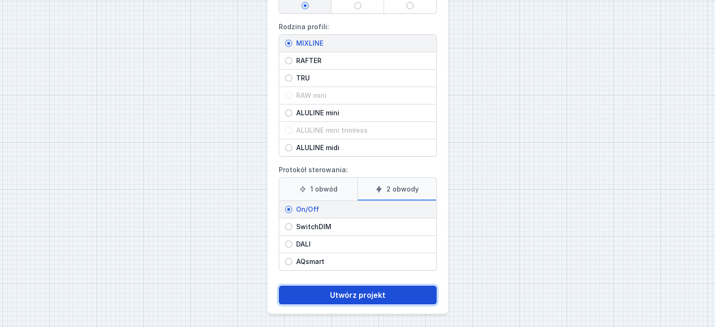
click at [358, 287] on button "Utwórz projekt" at bounding box center [358, 294] width 158 height 19
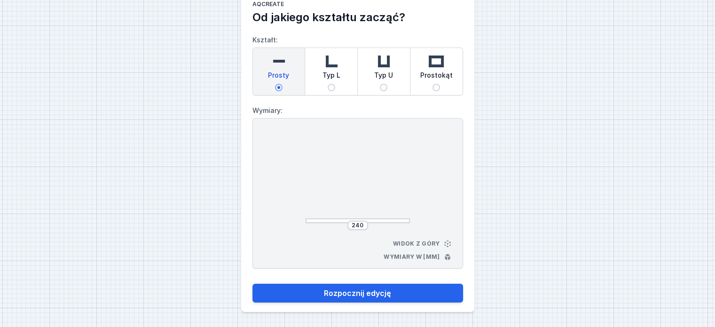
scroll to position [23, 0]
click at [437, 77] on span "Prostokąt" at bounding box center [436, 77] width 32 height 13
click at [437, 84] on input "Prostokąt" at bounding box center [436, 88] width 8 height 8
radio input "true"
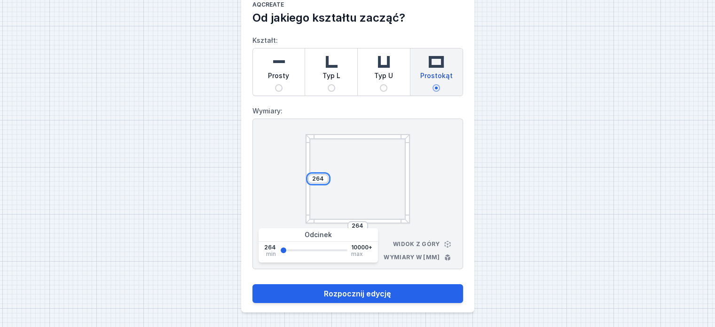
click at [325, 178] on input "264" at bounding box center [318, 179] width 15 height 8
type input "2"
type input "890"
type input "2450"
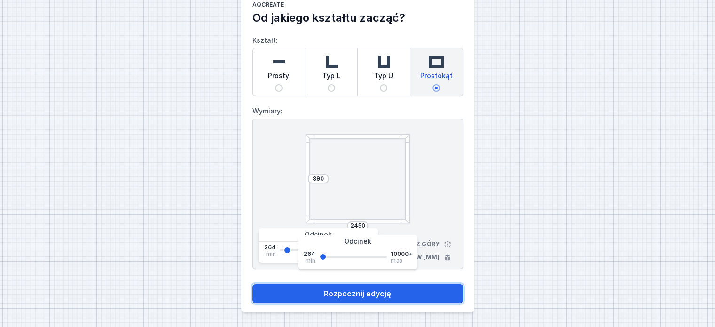
type input "2450"
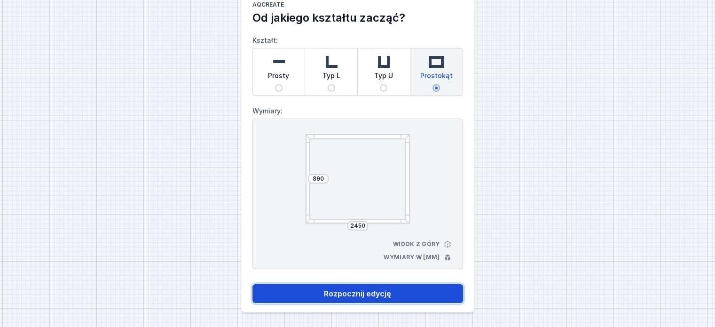
click at [358, 288] on button "Rozpocznij edycję" at bounding box center [357, 293] width 210 height 19
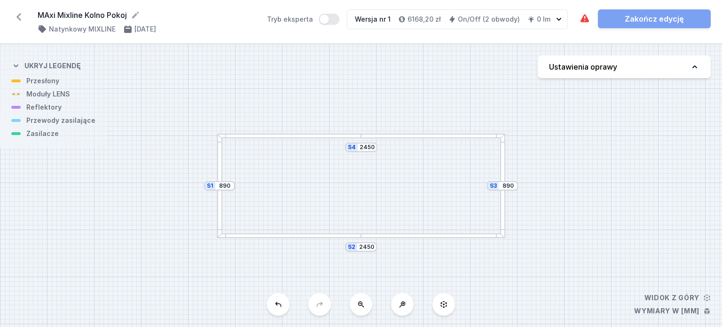
click at [219, 172] on div at bounding box center [219, 185] width 5 height 105
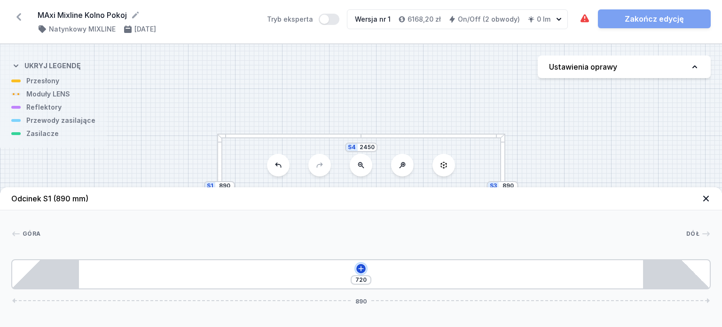
click at [363, 265] on icon at bounding box center [361, 268] width 8 height 8
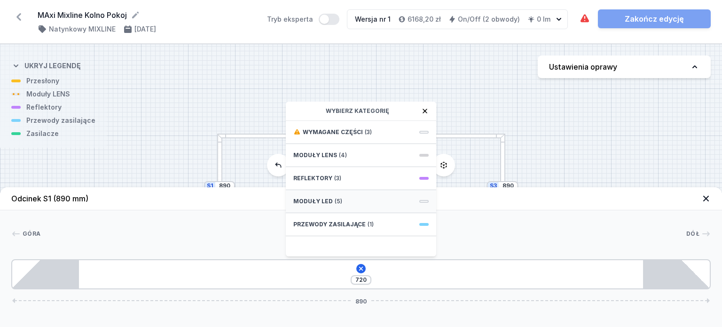
click at [361, 197] on div "Moduły LED (5)" at bounding box center [361, 201] width 150 height 23
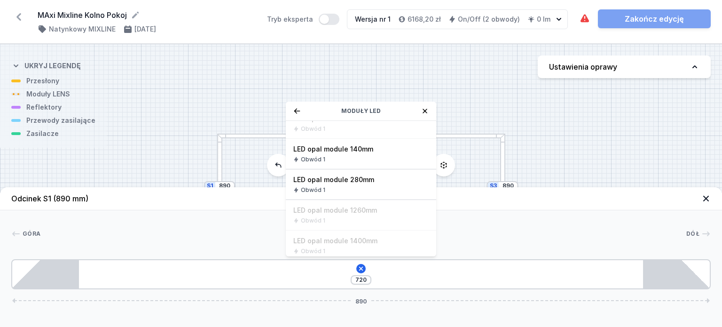
scroll to position [166, 0]
click at [373, 187] on div "Obwód 1" at bounding box center [360, 189] width 135 height 8
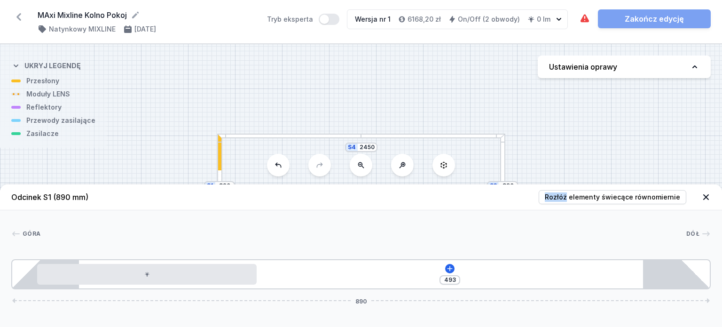
click at [373, 187] on header "Odcinek S1 (890 mm) Rozłóż elementy świecące równomiernie" at bounding box center [361, 197] width 722 height 26
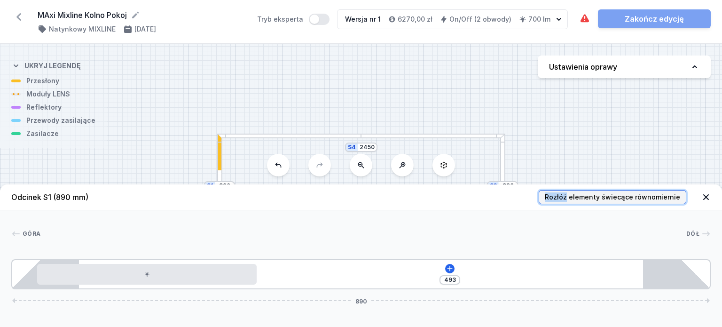
click at [614, 196] on span "Rozłóż elementy świecące równomiernie" at bounding box center [611, 196] width 135 height 9
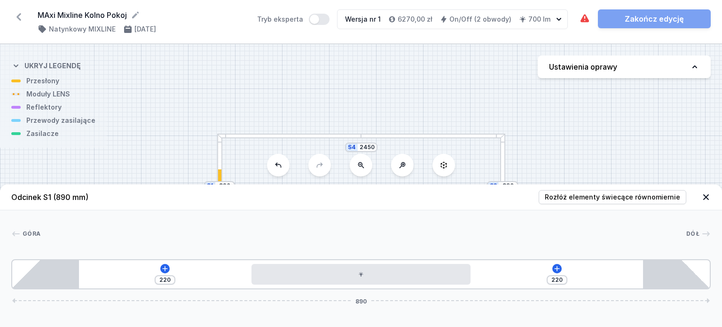
click at [500, 162] on div at bounding box center [502, 185] width 5 height 105
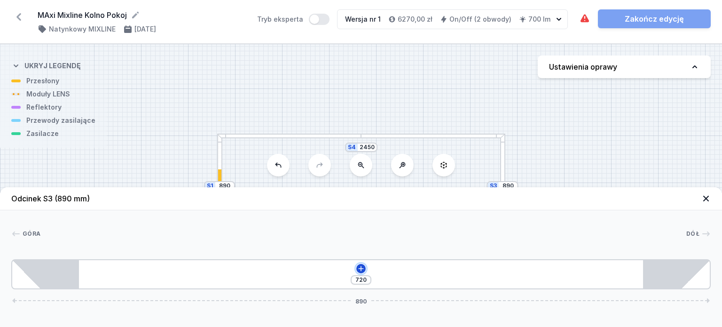
click at [363, 265] on icon at bounding box center [361, 268] width 8 height 8
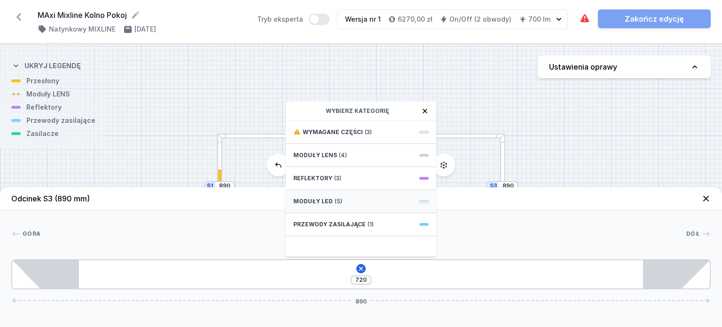
click at [358, 202] on div "Moduły LED (5)" at bounding box center [361, 201] width 150 height 23
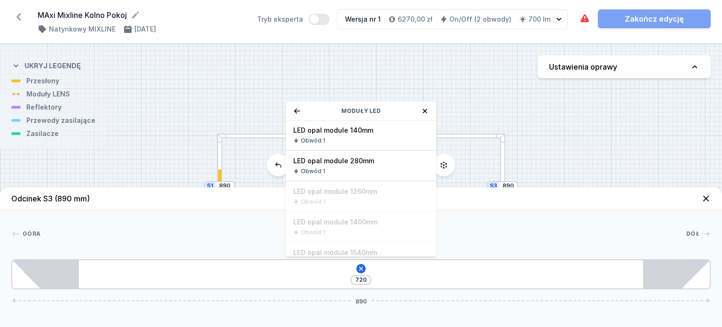
scroll to position [186, 0]
click at [368, 158] on span "LED opal module 280mm" at bounding box center [360, 158] width 135 height 9
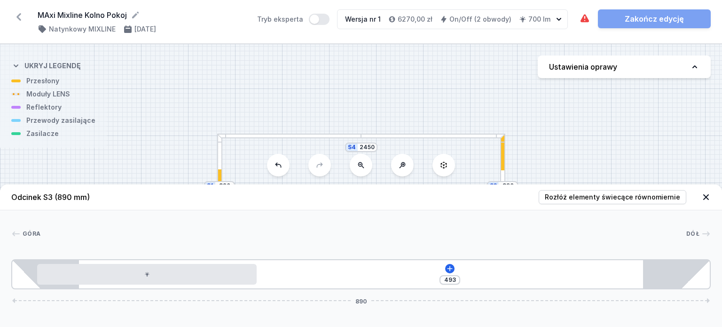
click at [368, 158] on button at bounding box center [361, 165] width 23 height 23
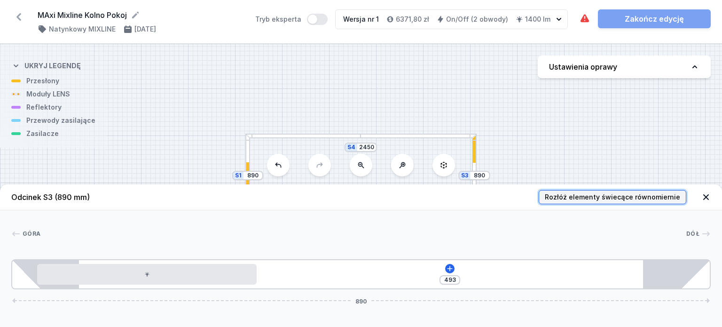
click at [579, 196] on span "Rozłóż elementy świecące równomiernie" at bounding box center [611, 196] width 135 height 9
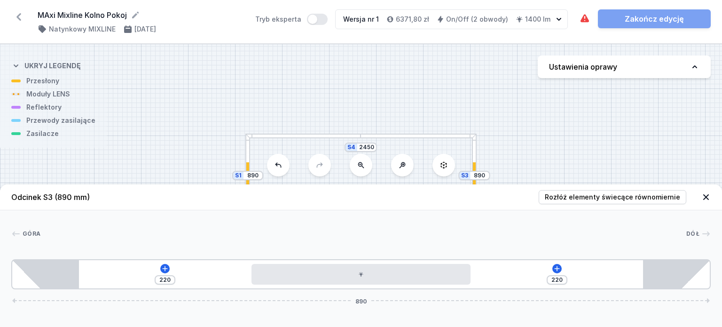
click at [453, 137] on div at bounding box center [417, 135] width 115 height 5
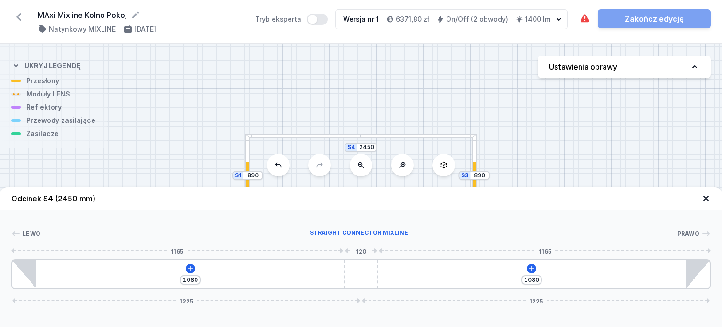
type input "908"
type input "649"
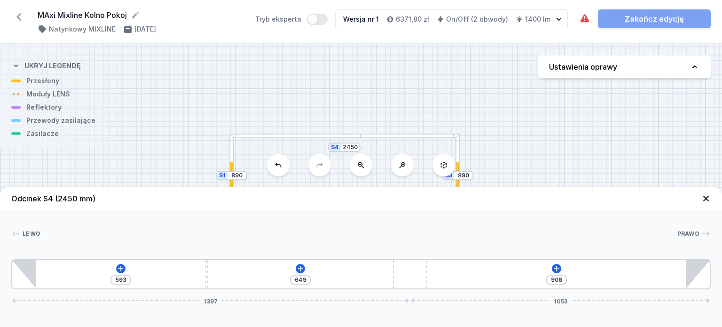
type input "883"
type input "674"
type input "871"
type input "686"
type input "865"
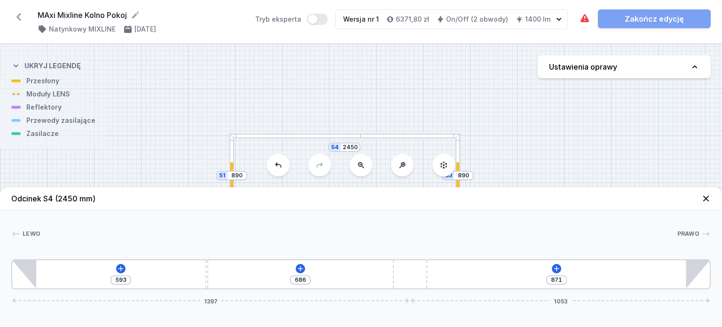
type input "692"
type input "863"
type input "694"
type input "865"
type input "692"
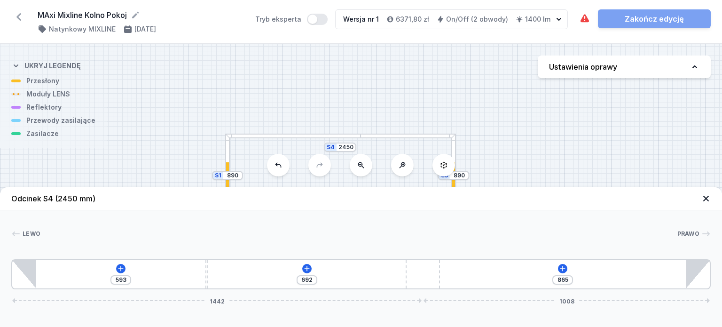
type input "876"
drag, startPoint x: 449, startPoint y: 269, endPoint x: 459, endPoint y: 264, distance: 10.5
click at [459, 264] on div "593 681 876 1442 1008" at bounding box center [360, 274] width 699 height 30
click at [306, 269] on icon at bounding box center [305, 268] width 8 height 8
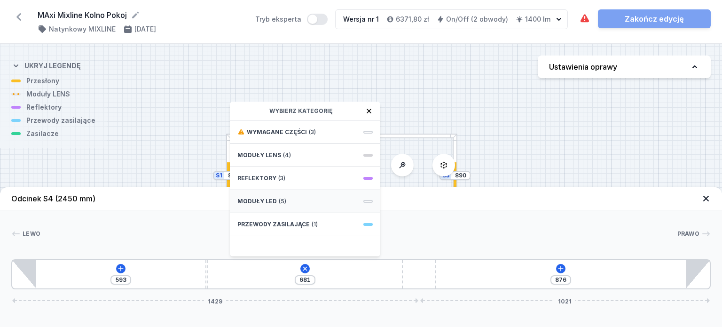
click at [318, 201] on div "Moduły LED (5)" at bounding box center [305, 201] width 150 height 23
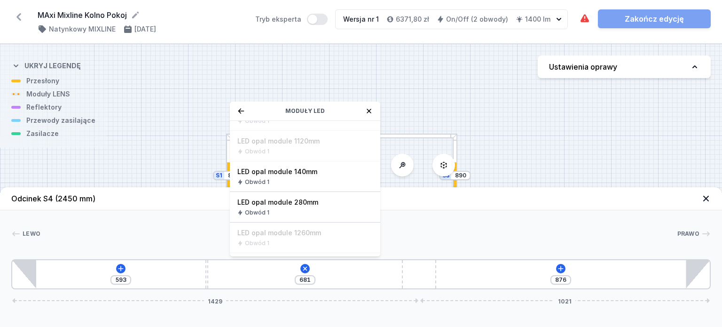
scroll to position [145, 0]
click at [317, 200] on span "LED opal module 280mm" at bounding box center [304, 199] width 135 height 9
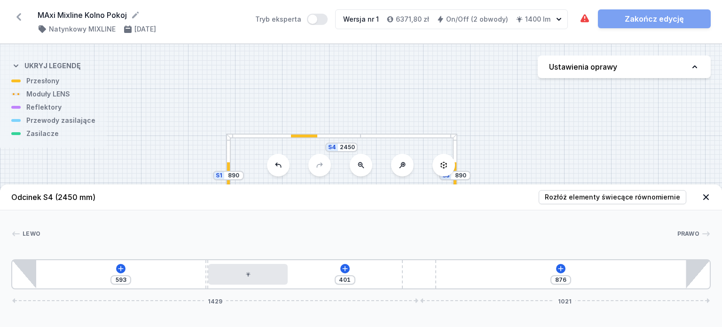
click at [317, 200] on header "Odcinek S4 (2450 mm) Rozłóż elementy świecące równomiernie" at bounding box center [361, 197] width 722 height 26
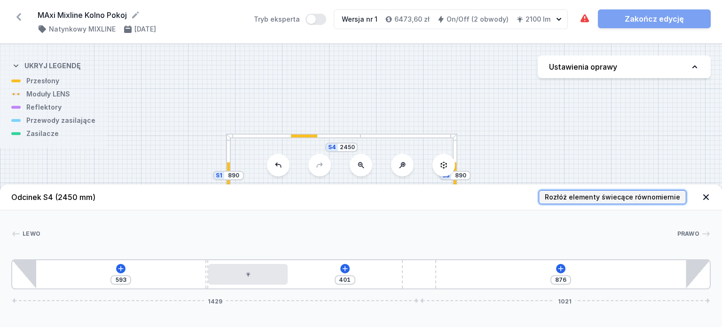
click at [598, 201] on span "Rozłóż elementy świecące równomiernie" at bounding box center [611, 196] width 135 height 9
type input "4"
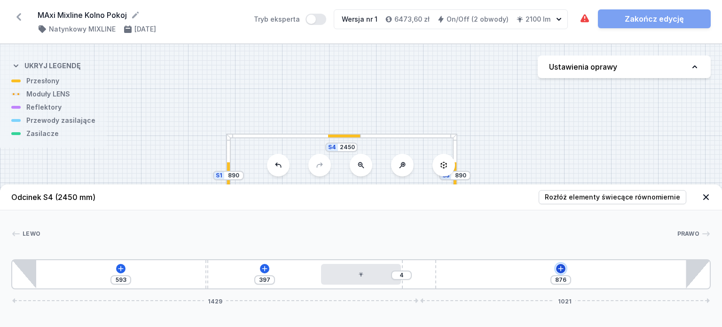
click at [558, 264] on icon at bounding box center [561, 268] width 8 height 8
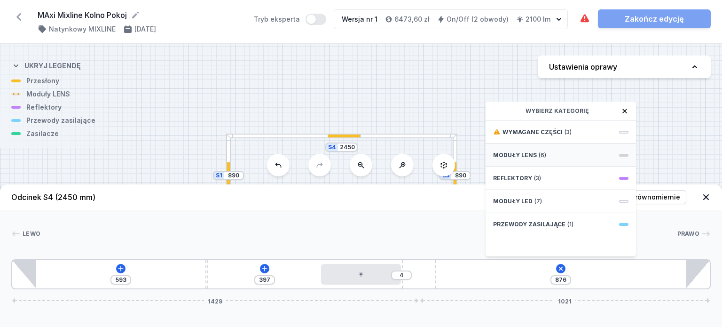
click at [555, 155] on div "Moduły LENS (6)" at bounding box center [560, 155] width 150 height 23
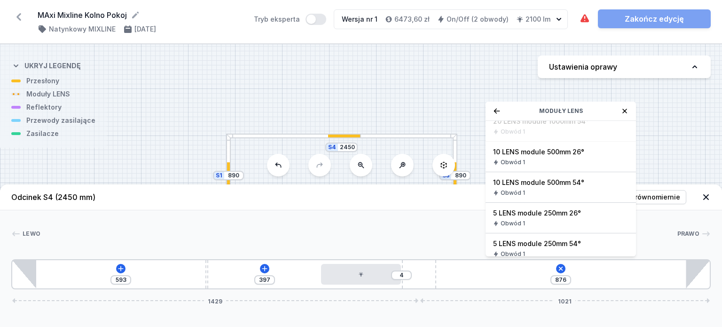
scroll to position [71, 0]
click at [539, 241] on span "5 LENS module 250mm 54°" at bounding box center [560, 242] width 135 height 9
type input "626"
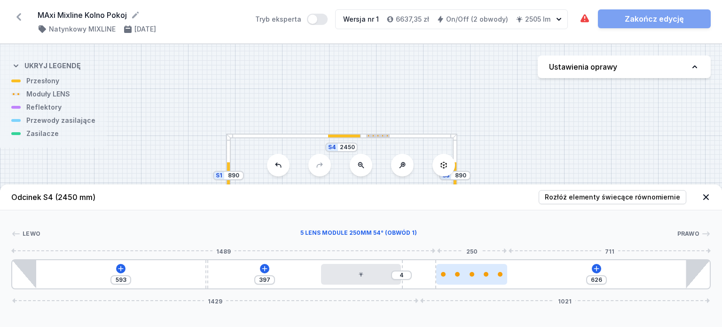
click at [470, 277] on div at bounding box center [471, 274] width 71 height 21
select select "1516"
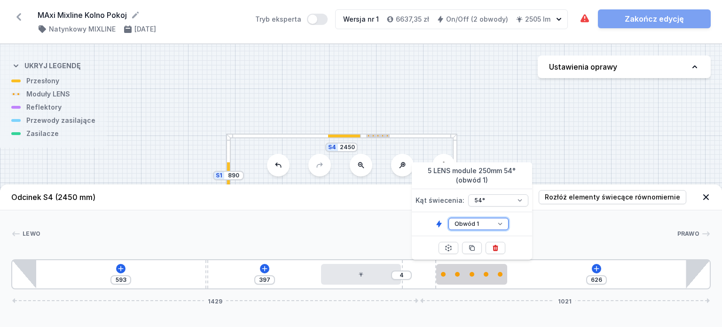
click at [500, 223] on select "Obwód 1 Obwód 2" at bounding box center [478, 224] width 60 height 12
select select "2"
click at [448, 218] on select "Obwód 1 Obwód 2" at bounding box center [478, 224] width 60 height 12
click at [472, 246] on icon at bounding box center [471, 247] width 5 height 5
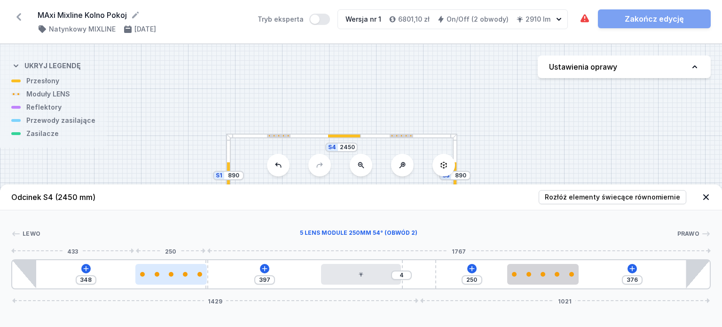
drag, startPoint x: 476, startPoint y: 270, endPoint x: 178, endPoint y: 266, distance: 298.3
click at [178, 266] on div at bounding box center [170, 274] width 71 height 21
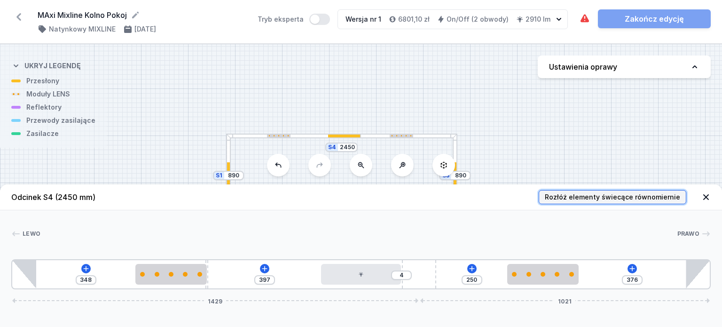
click at [572, 198] on span "Rozłóż elementy świecące równomiernie" at bounding box center [611, 196] width 135 height 9
type input "331"
type input "398"
type input "3"
type input "333"
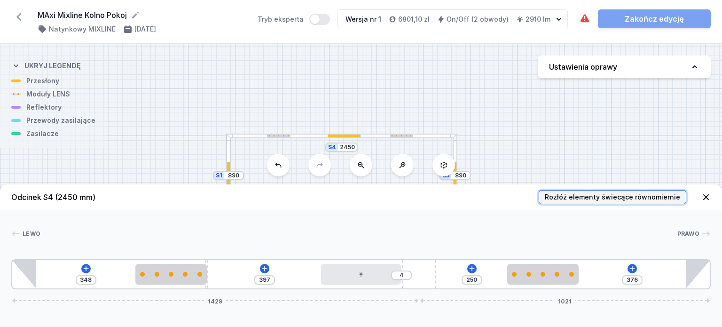
type input "295"
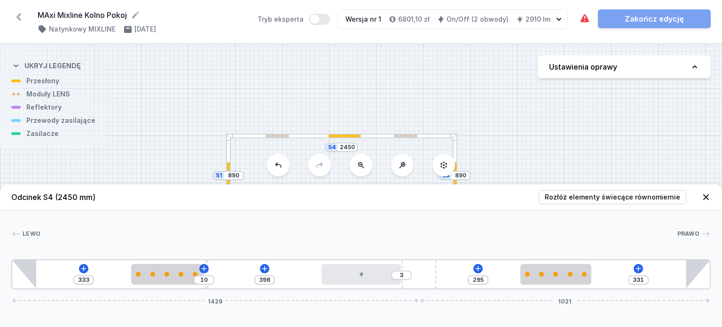
click at [707, 197] on icon at bounding box center [705, 196] width 9 height 9
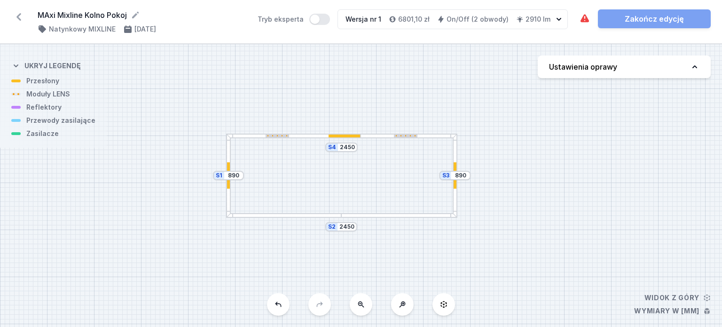
click at [417, 215] on div at bounding box center [398, 215] width 115 height 5
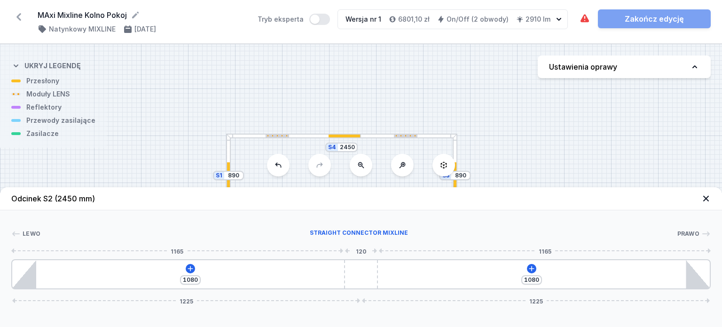
type input "1067"
type input "1093"
type input "1109"
type input "1051"
type input "721"
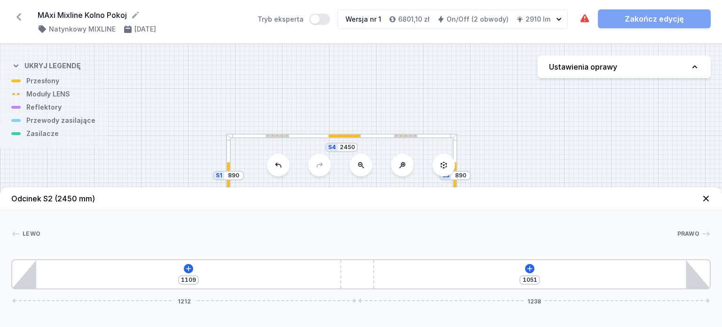
type input "836"
type input "724"
type input "833"
type input "711"
type input "846"
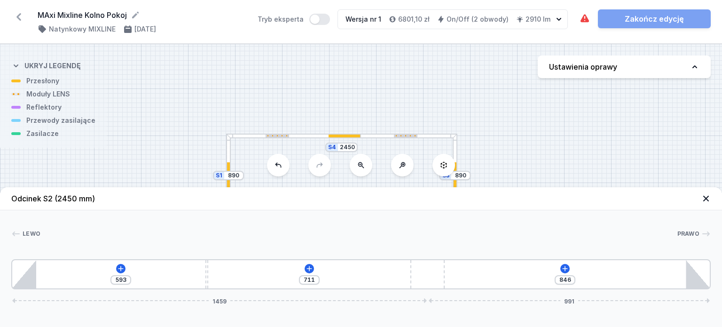
drag, startPoint x: 361, startPoint y: 274, endPoint x: 457, endPoint y: 275, distance: 95.8
click at [457, 275] on div "593 711 846 1459 991" at bounding box center [360, 274] width 699 height 30
click at [310, 270] on icon at bounding box center [309, 268] width 8 height 8
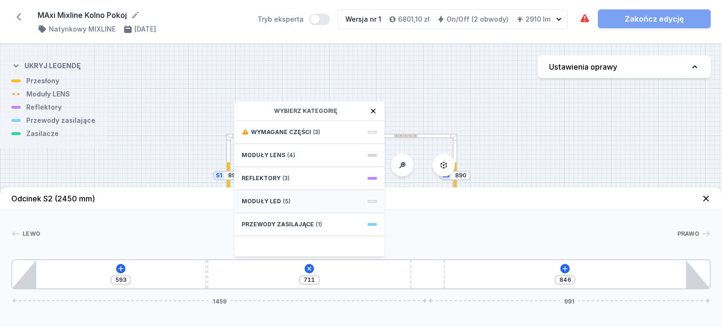
click at [334, 202] on div "Moduły LED (5)" at bounding box center [309, 201] width 150 height 23
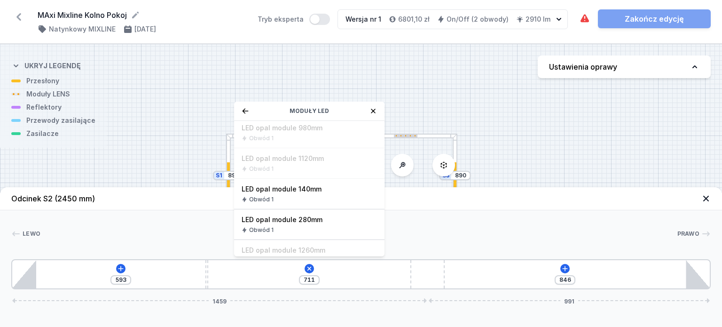
scroll to position [129, 0]
click at [296, 227] on div "Obwód 1" at bounding box center [308, 226] width 135 height 8
type input "431"
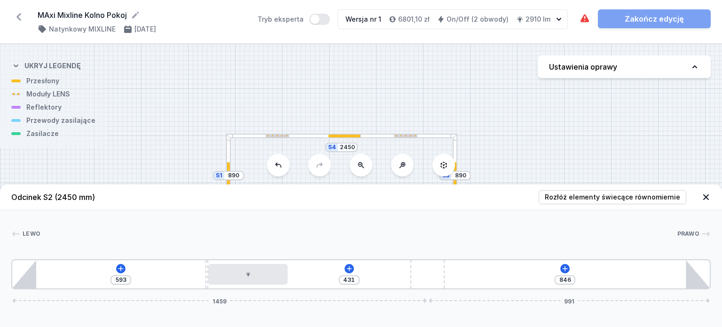
click at [296, 227] on div "[PERSON_NAME] 1 2 3 1 4 1 593 431 846 1459 991 678 10 280 1482 85 1314 120 846 …" at bounding box center [361, 249] width 722 height 79
click at [120, 268] on icon at bounding box center [120, 267] width 5 height 5
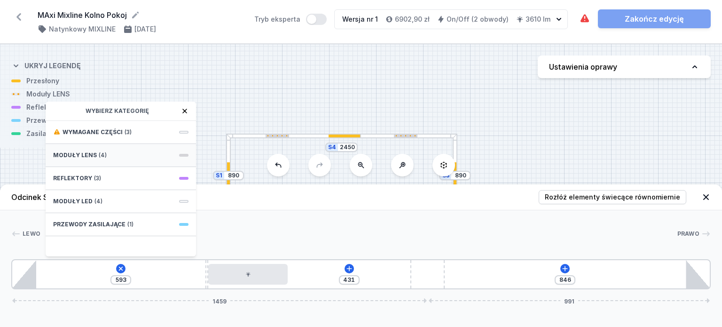
click at [143, 157] on div "Moduły LENS (4)" at bounding box center [121, 155] width 150 height 23
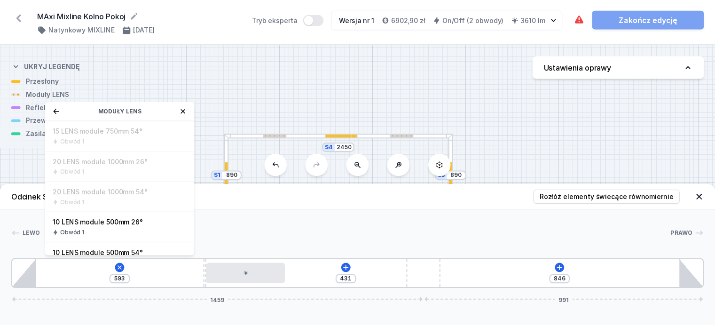
scroll to position [108, 0]
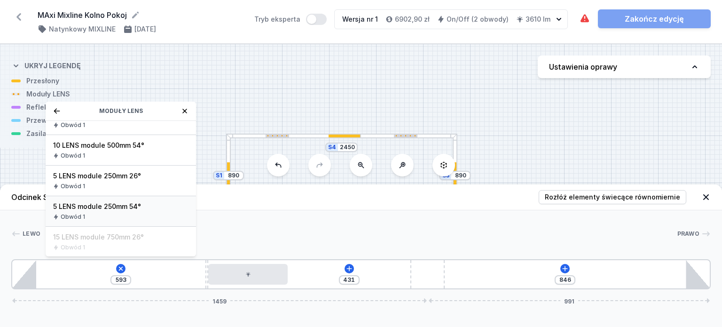
click at [116, 207] on span "5 LENS module 250mm 54°" at bounding box center [120, 206] width 135 height 9
type input "343"
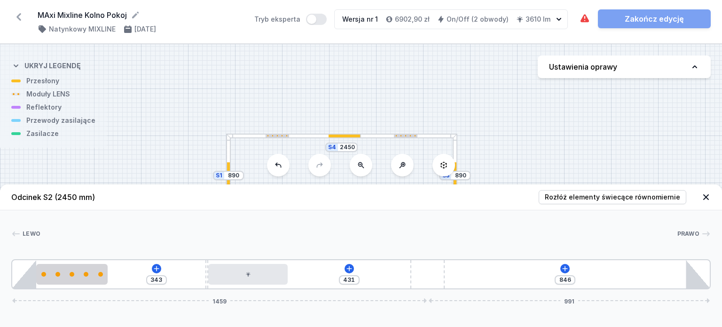
click at [116, 207] on header "Odcinek S2 (2450 mm) Rozłóż elementy świecące równomiernie" at bounding box center [361, 197] width 722 height 26
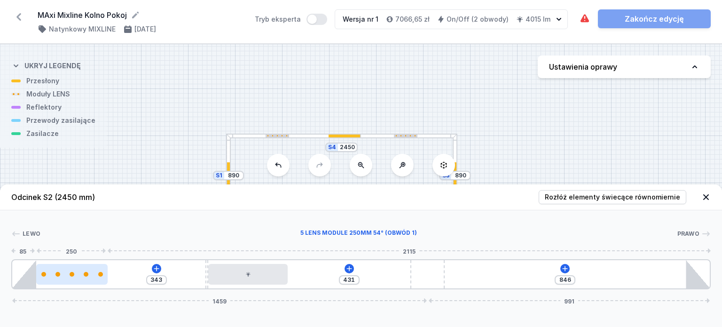
click at [71, 273] on div at bounding box center [72, 274] width 5 height 5
select select "1516"
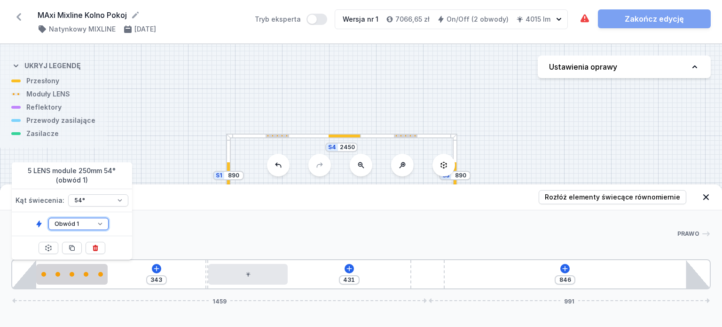
click at [93, 226] on select "Obwód 1 Obwód 2" at bounding box center [78, 224] width 60 height 12
select select "2"
click at [48, 218] on select "Obwód 1 Obwód 2" at bounding box center [78, 224] width 60 height 12
click at [73, 246] on icon at bounding box center [72, 248] width 8 height 8
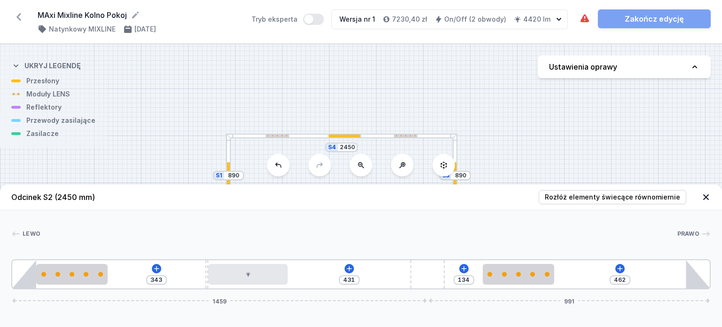
drag, startPoint x: 148, startPoint y: 276, endPoint x: 537, endPoint y: 259, distance: 389.4
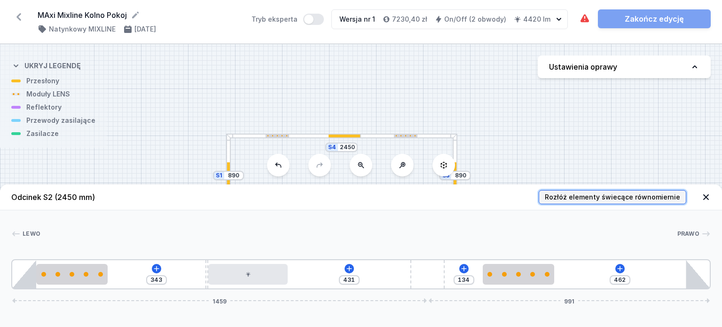
click at [614, 195] on span "Rozłóż elementy świecące równomiernie" at bounding box center [611, 196] width 135 height 9
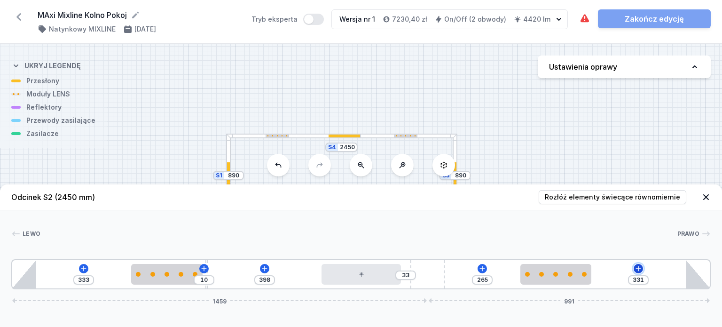
click at [637, 267] on icon at bounding box center [638, 268] width 8 height 8
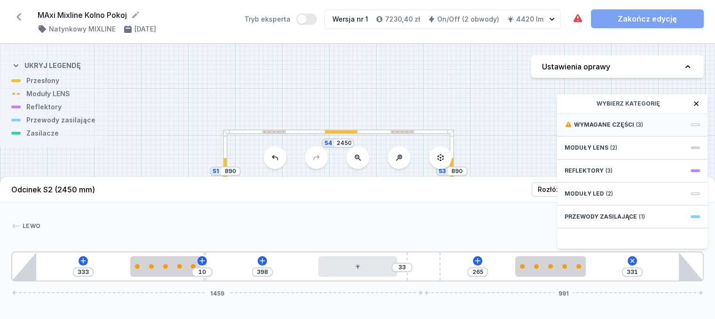
click at [649, 132] on div "Wymagane części (3)" at bounding box center [632, 125] width 150 height 23
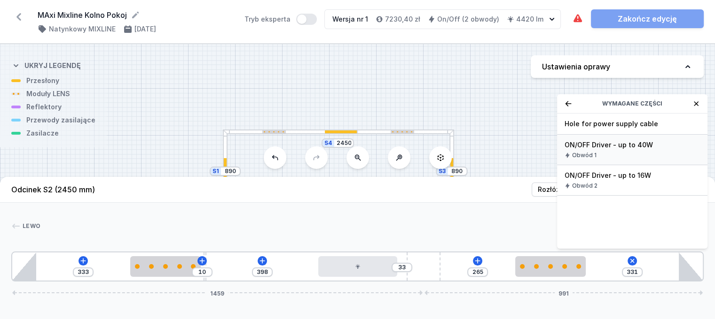
click at [636, 150] on span "ON/OFF Driver - up to 40W" at bounding box center [631, 144] width 135 height 9
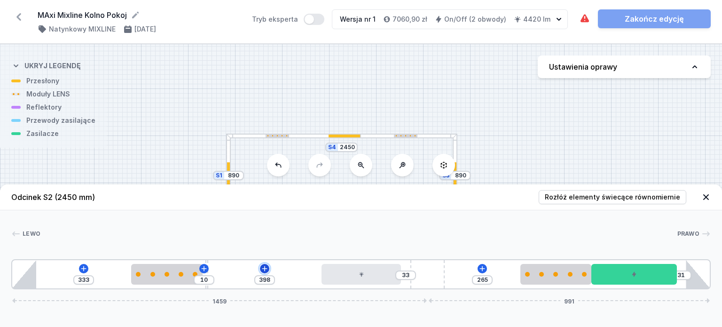
click at [263, 266] on icon at bounding box center [265, 268] width 8 height 8
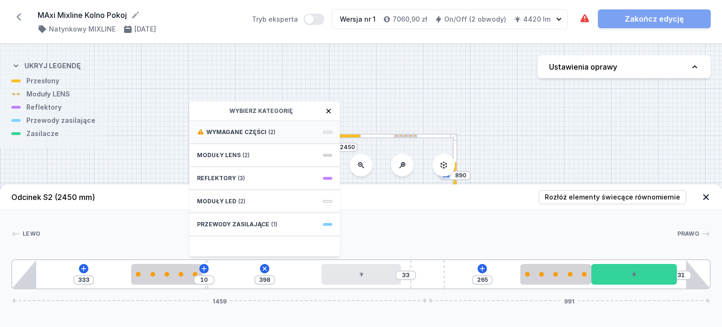
click at [292, 133] on div "Wymagane części (2)" at bounding box center [264, 132] width 150 height 23
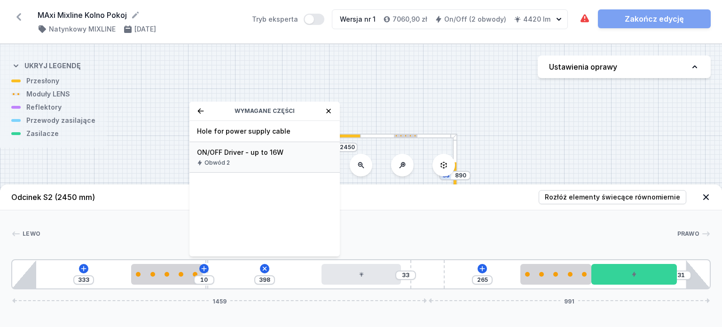
click at [276, 155] on span "ON/OFF Driver - up to 16W" at bounding box center [264, 152] width 135 height 9
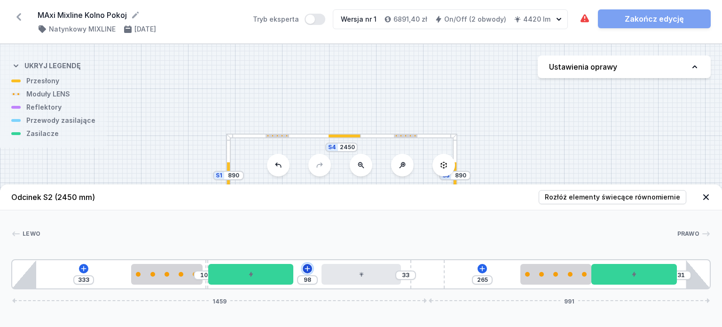
click at [306, 269] on icon at bounding box center [307, 268] width 8 height 8
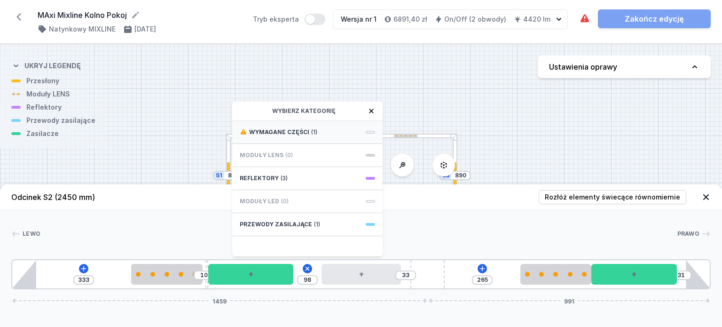
click at [314, 133] on span "(1)" at bounding box center [314, 132] width 6 height 8
click at [304, 127] on span "Hole for power supply cable" at bounding box center [307, 130] width 135 height 9
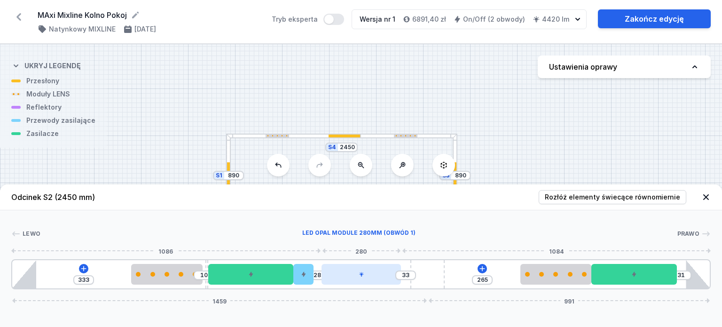
drag, startPoint x: 306, startPoint y: 276, endPoint x: 321, endPoint y: 276, distance: 15.5
click at [321, 276] on div "333 10 28 33 265 31 1459 991" at bounding box center [360, 274] width 699 height 30
drag, startPoint x: 311, startPoint y: 274, endPoint x: 325, endPoint y: 275, distance: 14.6
click at [325, 275] on div "333 10 28 33 265 31 1459 991" at bounding box center [360, 274] width 699 height 30
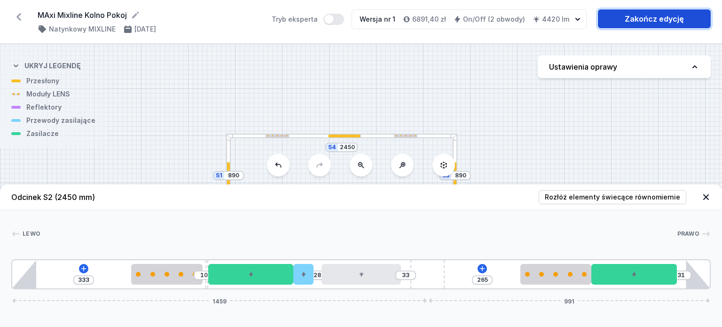
click at [651, 28] on link "Zakończ edycję" at bounding box center [654, 18] width 113 height 19
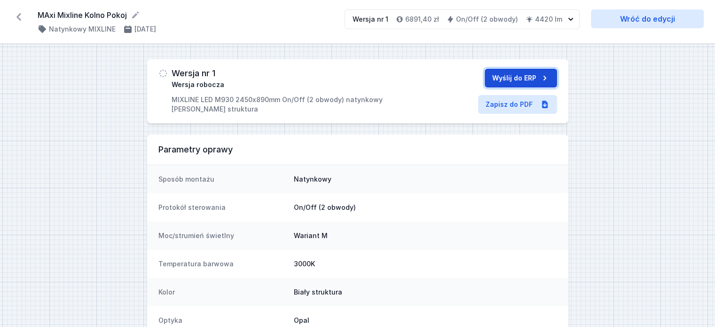
click at [513, 76] on button "Wyślij do ERP" at bounding box center [520, 78] width 72 height 19
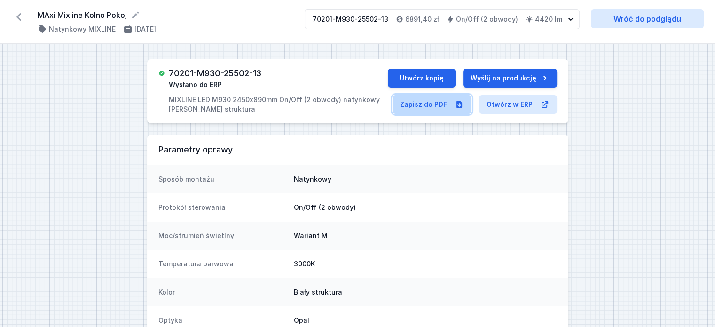
click at [437, 112] on link "Zapisz do PDF" at bounding box center [431, 104] width 79 height 19
click at [20, 16] on icon at bounding box center [18, 16] width 15 height 15
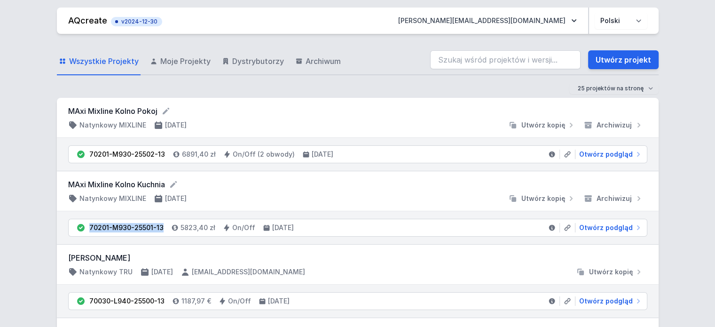
drag, startPoint x: 162, startPoint y: 225, endPoint x: 99, endPoint y: 230, distance: 63.2
click at [90, 232] on li "70201-M930-25501-13 5823,40 zł On/Off [DATE] Otwórz podgląd" at bounding box center [358, 227] width 578 height 17
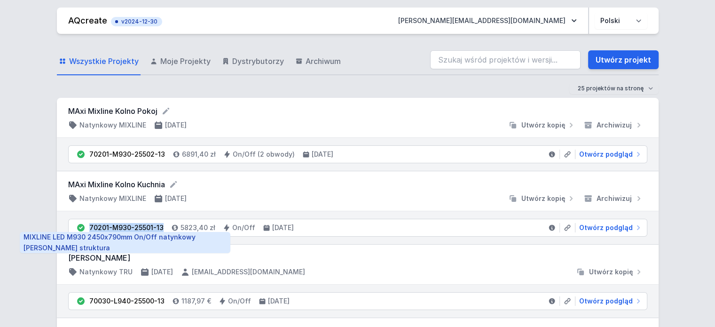
copy div "70201-M930-25501-13"
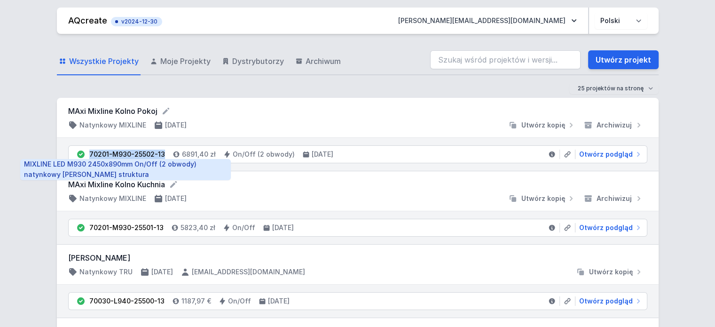
drag, startPoint x: 88, startPoint y: 155, endPoint x: 162, endPoint y: 156, distance: 73.3
click at [162, 156] on li "70201-M930-25502-13 6891,40 zł On/Off (2 obwody) [DATE] Otwórz podgląd" at bounding box center [358, 154] width 578 height 17
copy div "70201-M930-25502-13"
